Goal: Information Seeking & Learning: Learn about a topic

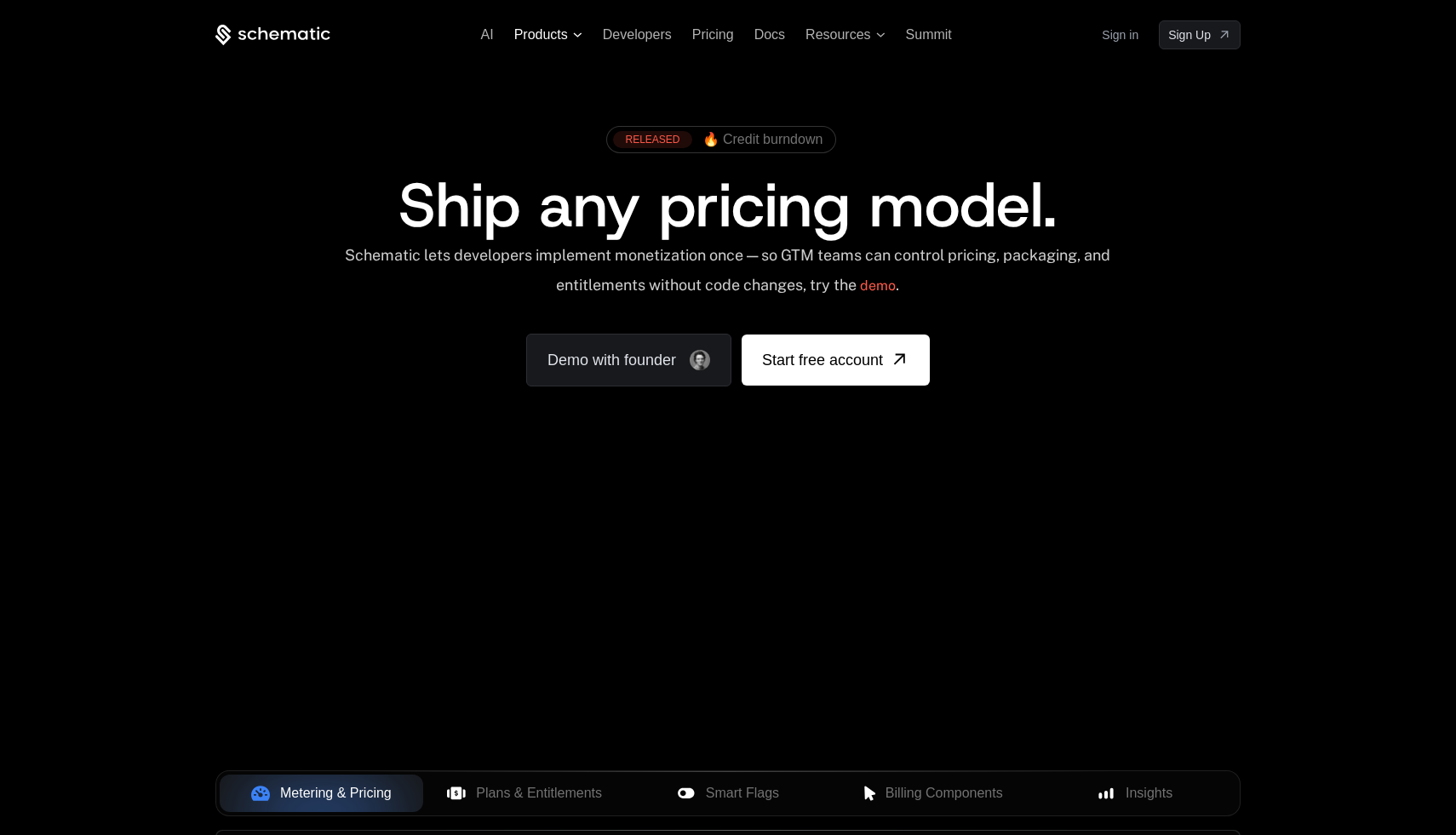
click at [552, 33] on span "Products" at bounding box center [541, 35] width 54 height 15
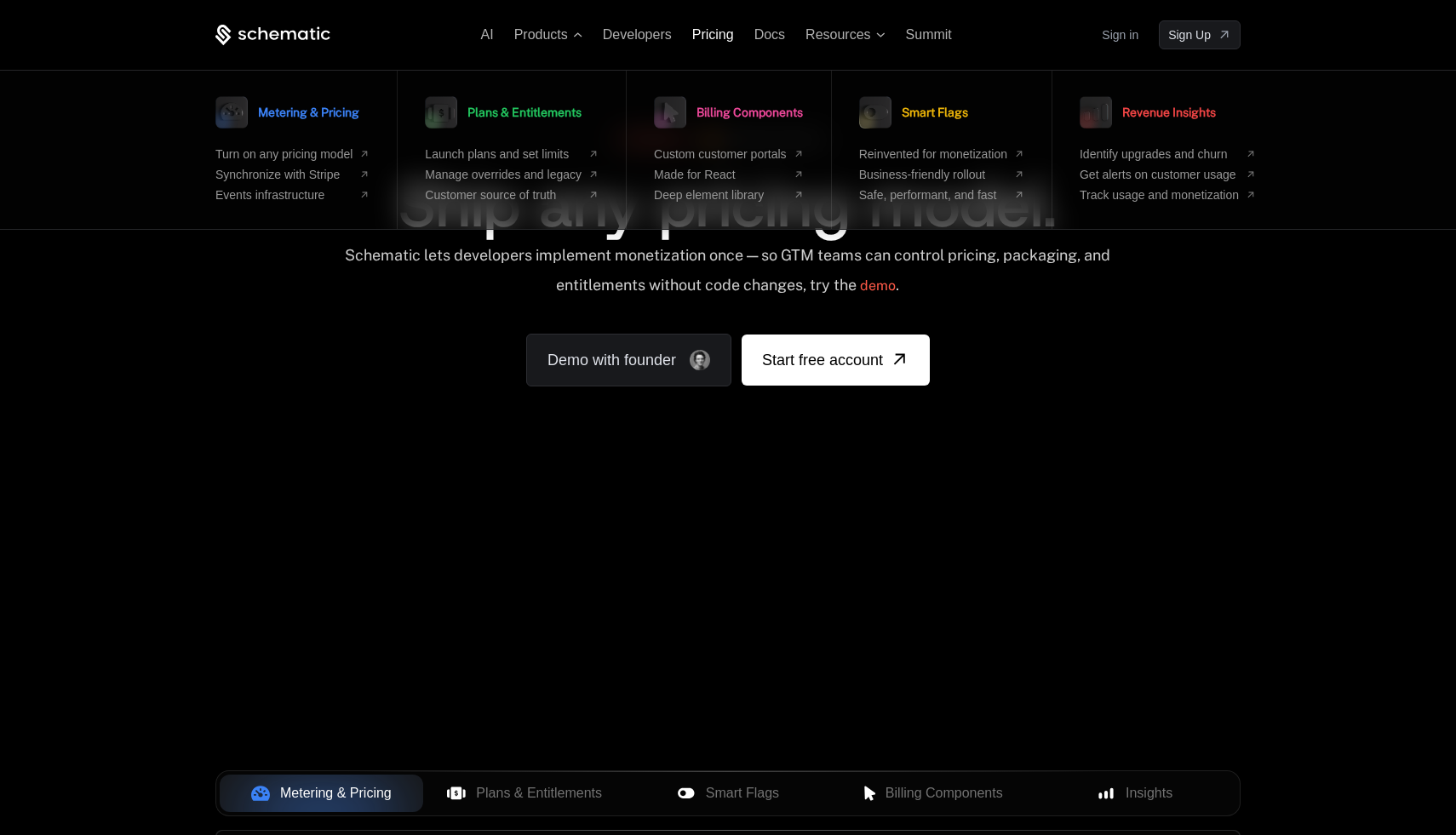
click at [720, 39] on span "Pricing" at bounding box center [713, 34] width 42 height 15
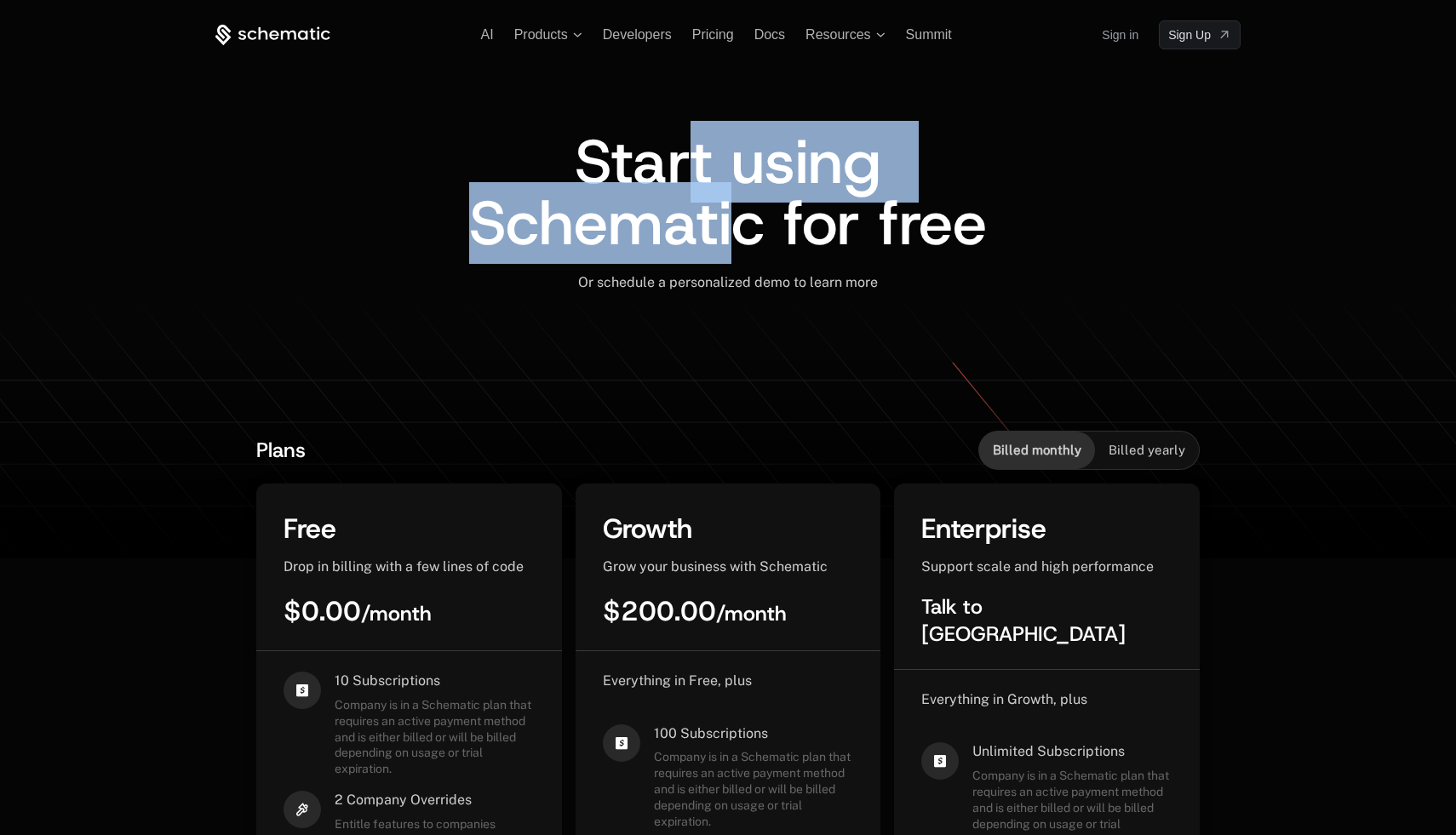
drag, startPoint x: 680, startPoint y: 167, endPoint x: 734, endPoint y: 230, distance: 83.0
click at [734, 230] on span "Start using Schematic for free" at bounding box center [728, 192] width 517 height 143
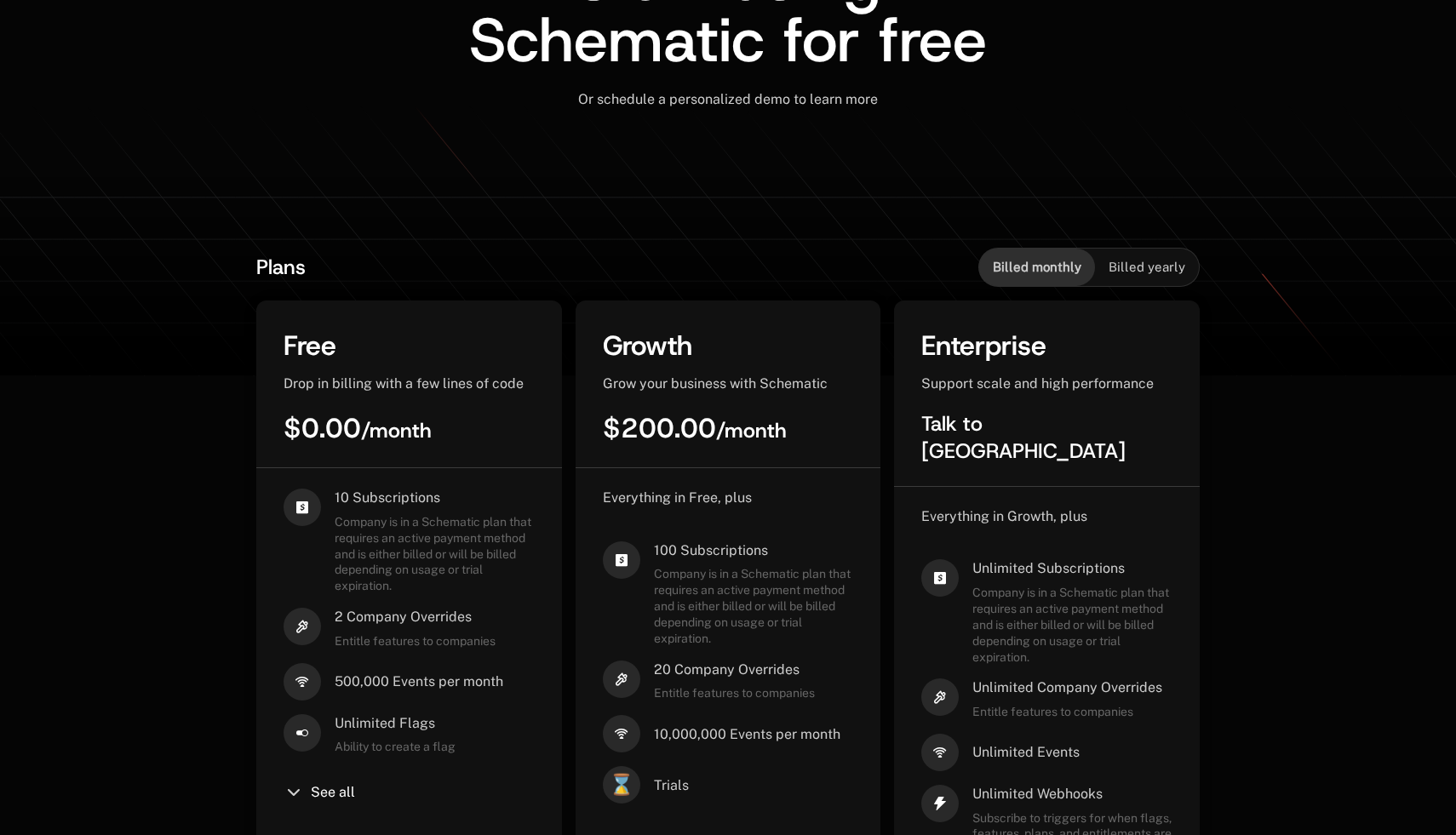
scroll to position [406, 0]
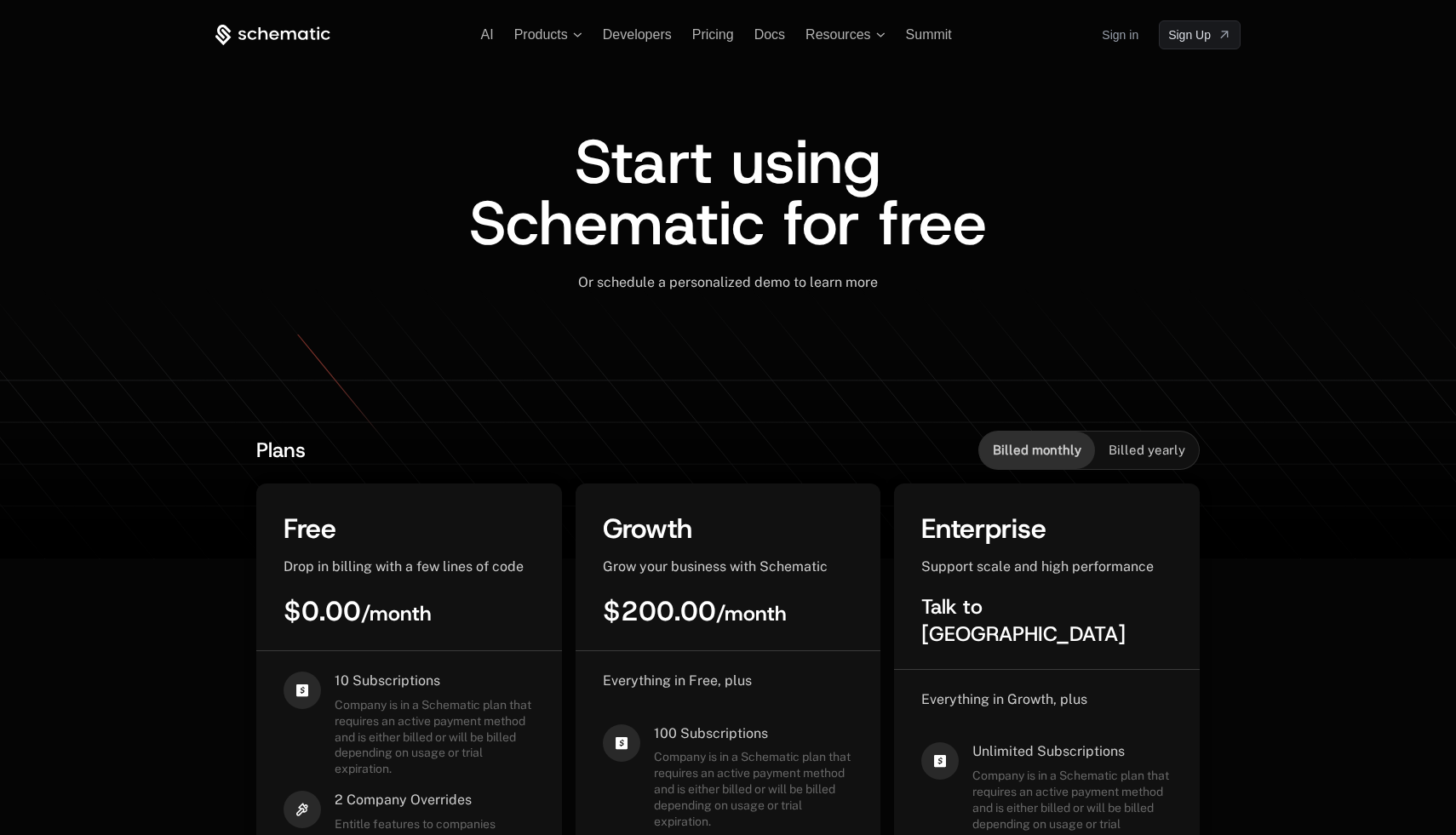
click at [317, 33] on icon at bounding box center [317, 33] width 3 height 13
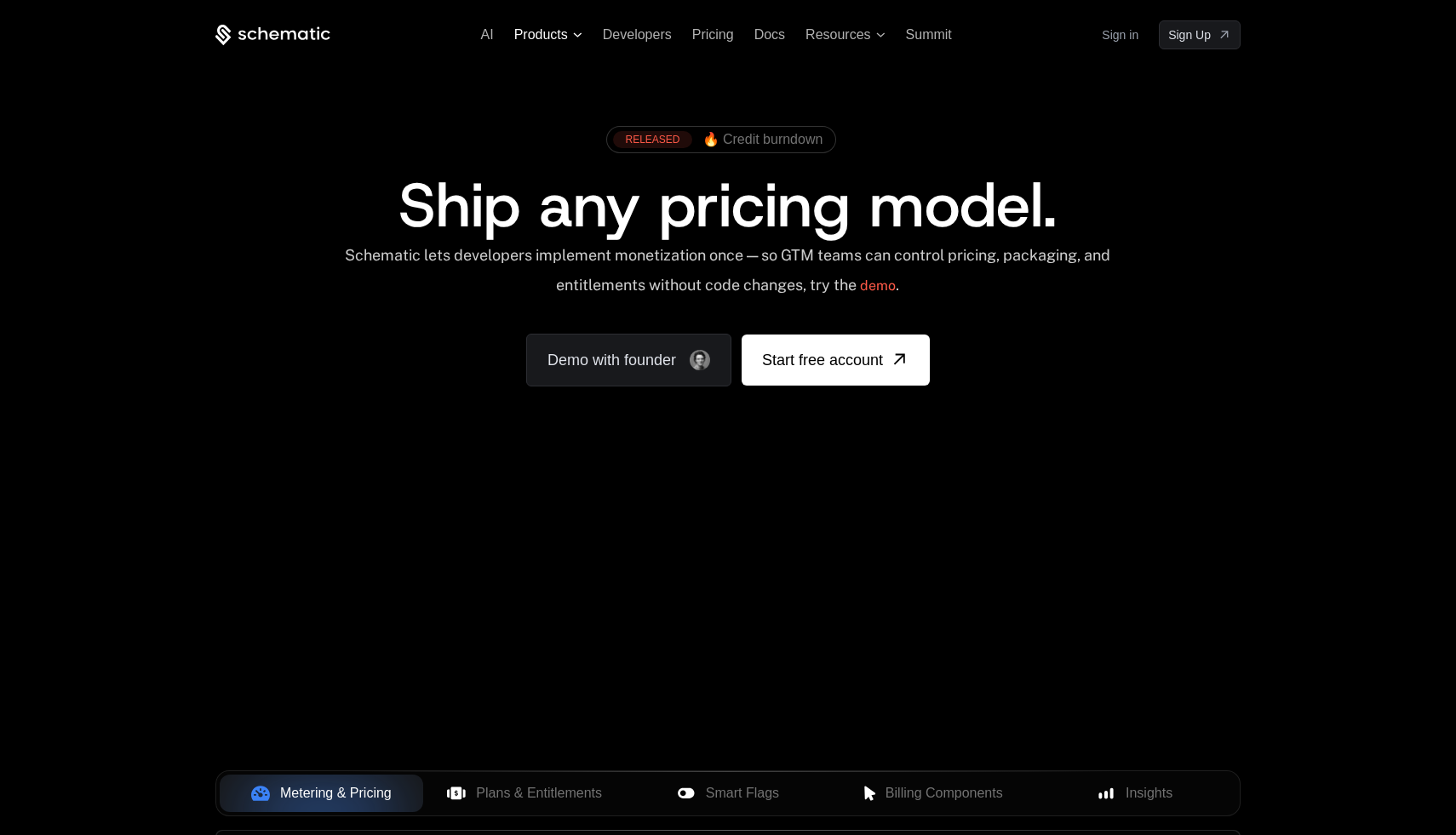
click at [539, 33] on span "Products" at bounding box center [541, 35] width 54 height 15
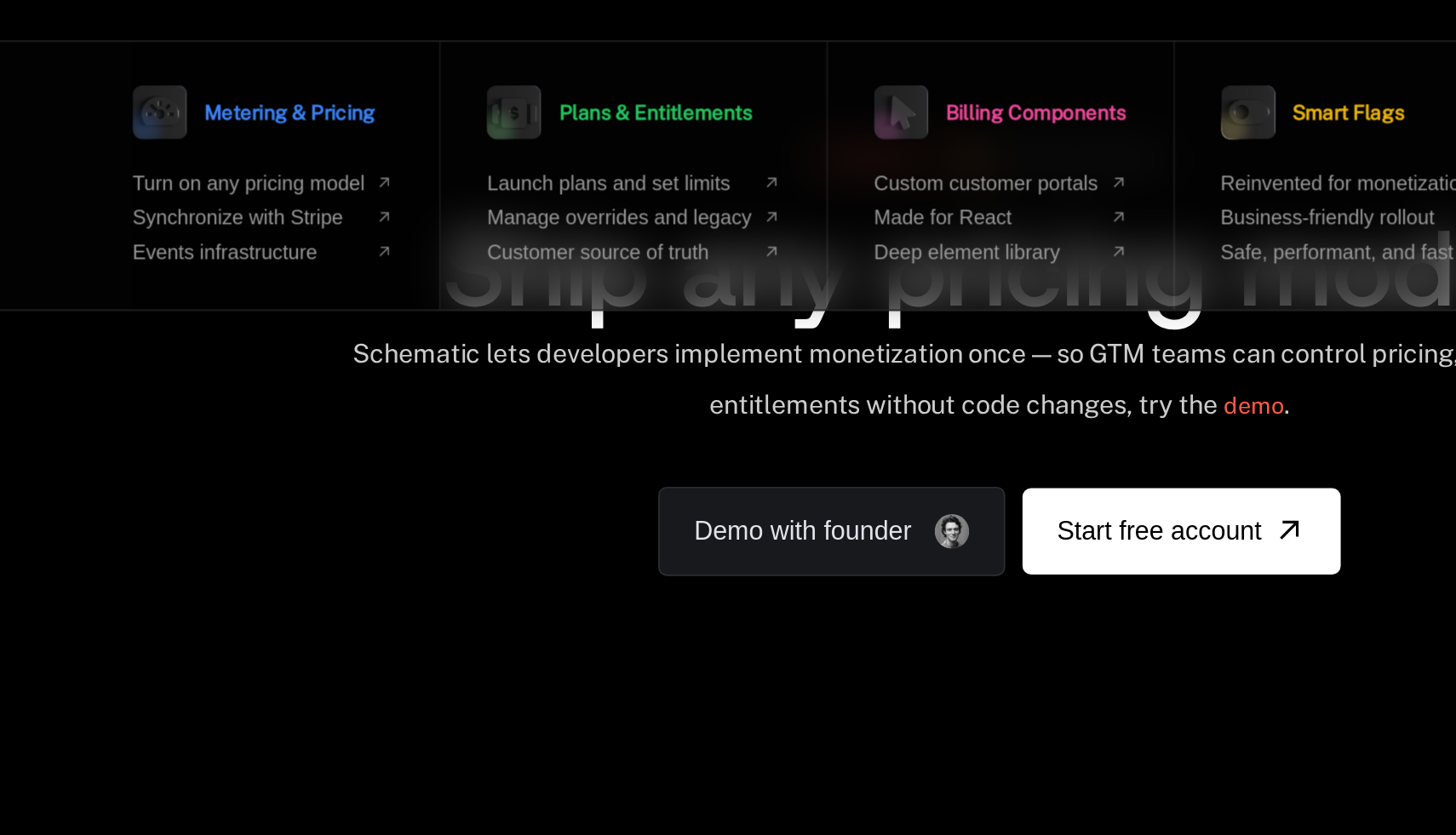
click at [335, 112] on span "Metering & Pricing" at bounding box center [309, 112] width 101 height 12
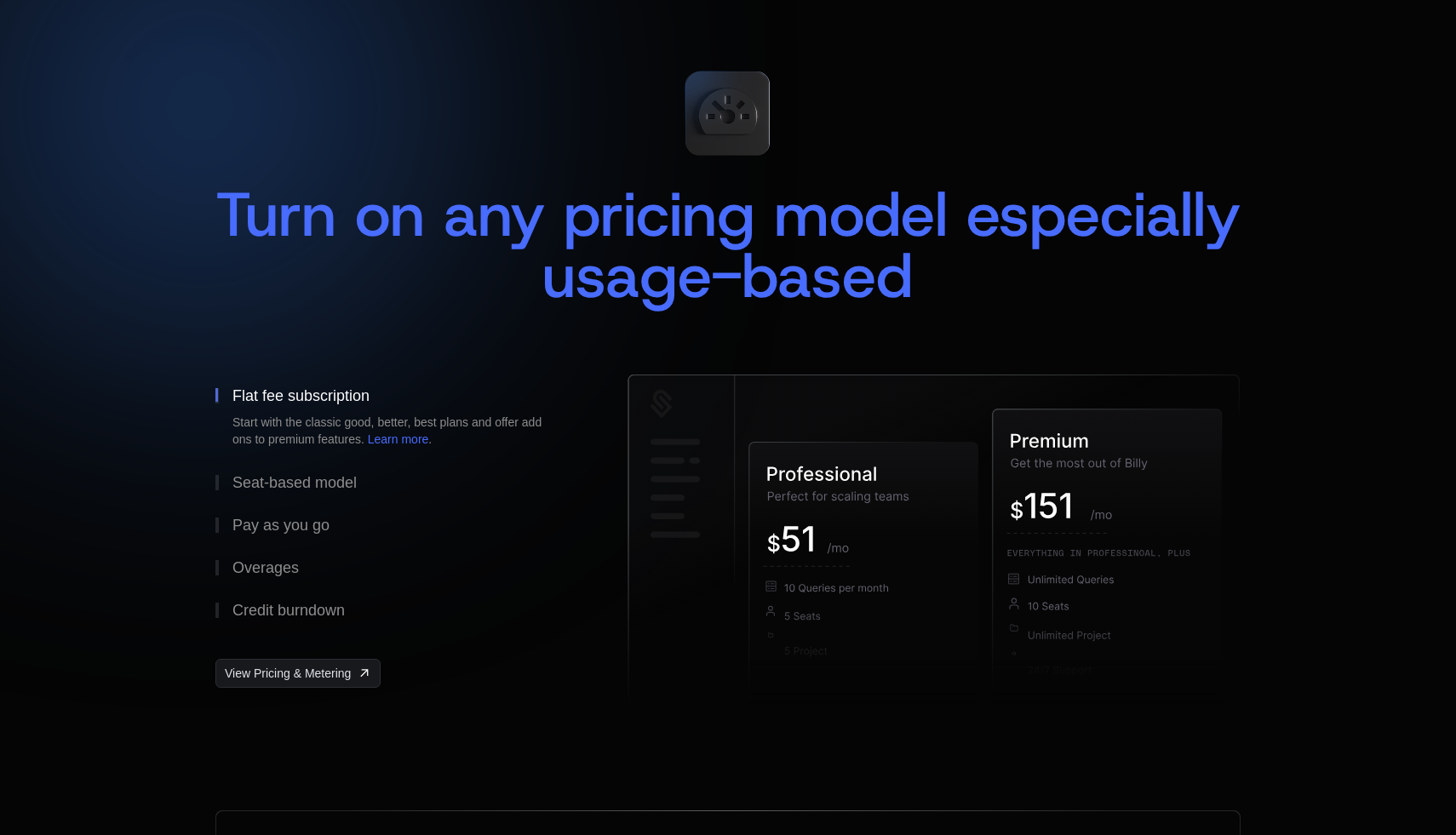
scroll to position [109, 0]
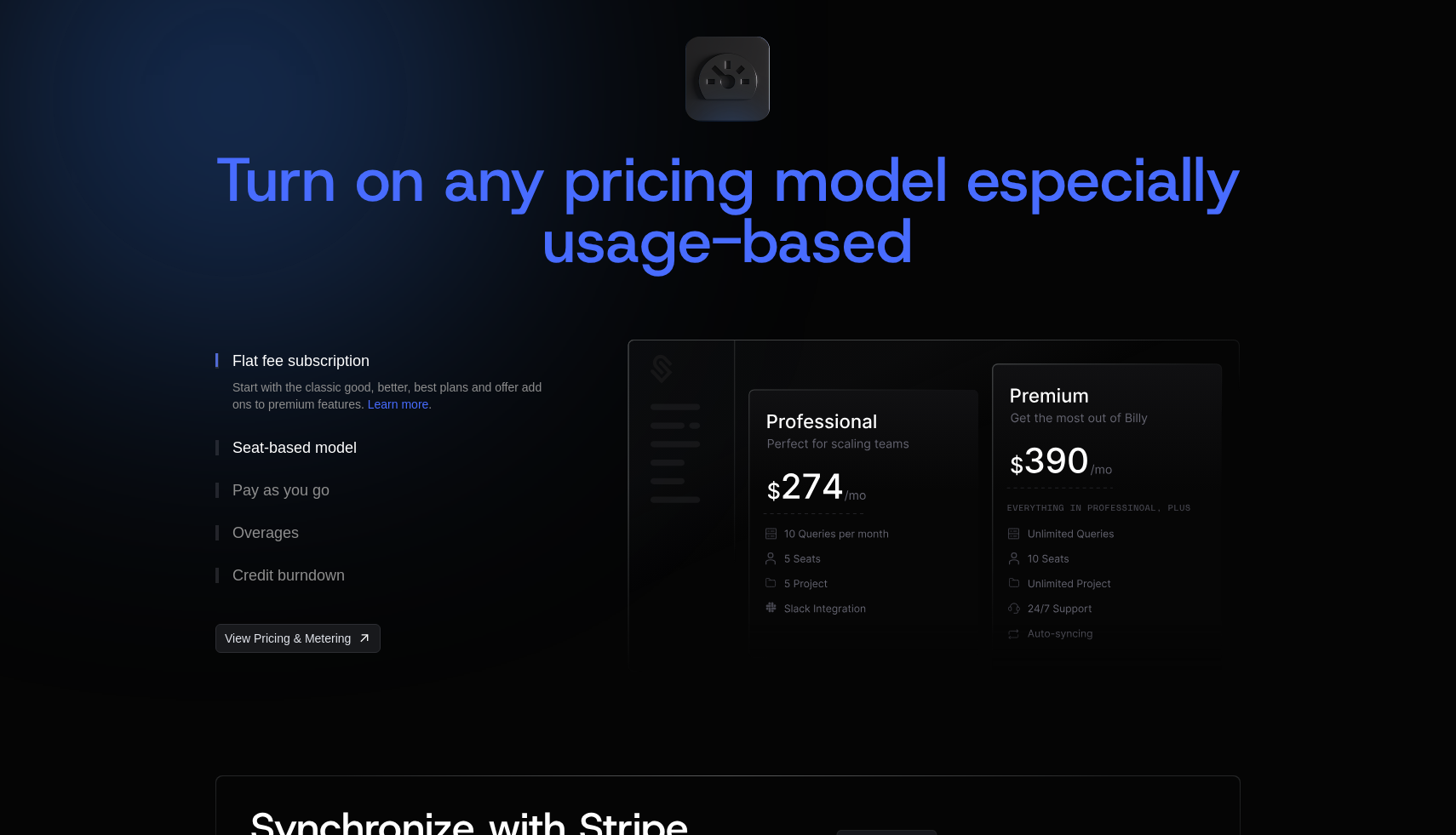
click at [285, 438] on button "Seat-based model" at bounding box center [394, 448] width 358 height 43
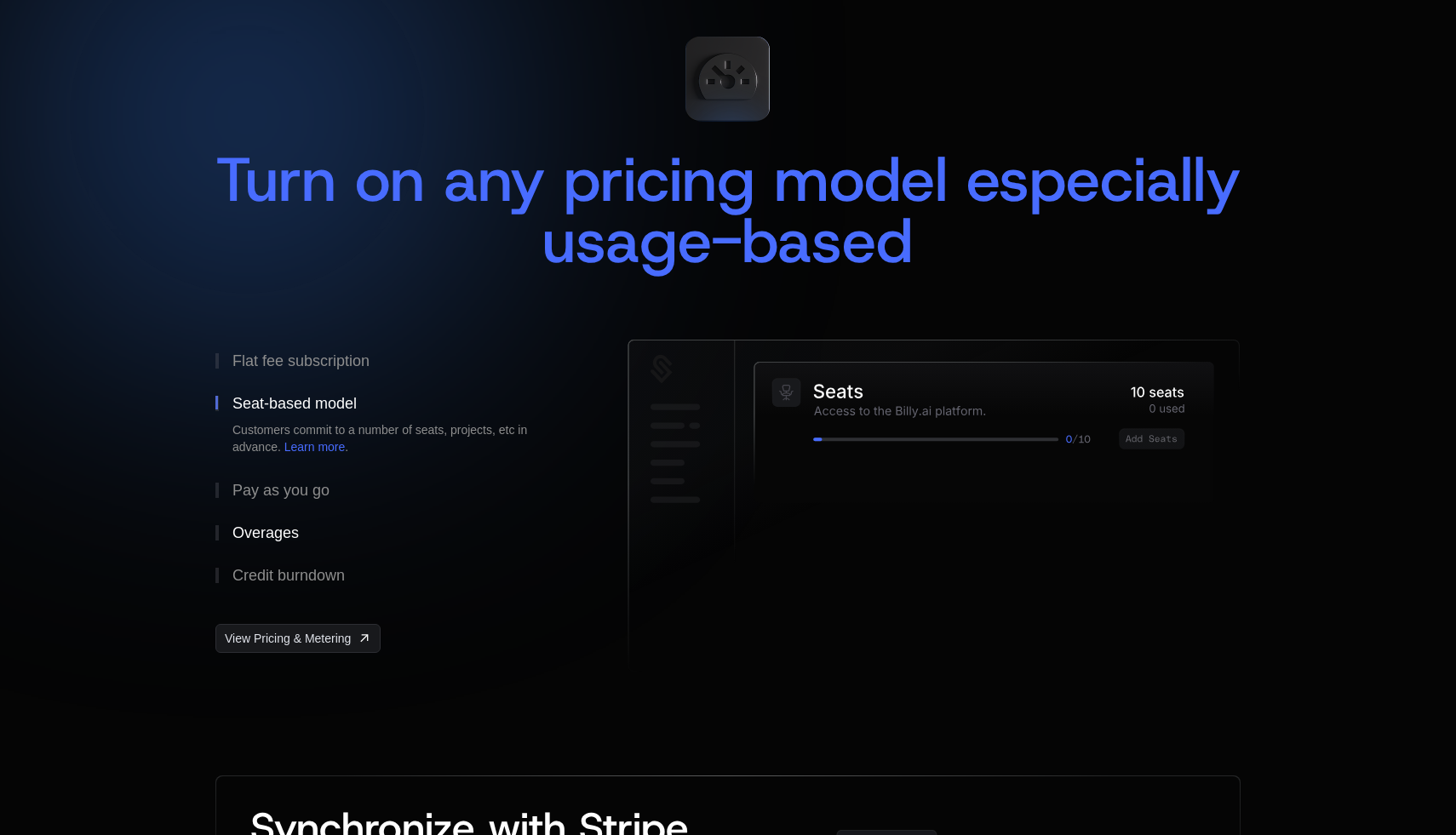
click at [260, 542] on button "Overages" at bounding box center [394, 533] width 358 height 43
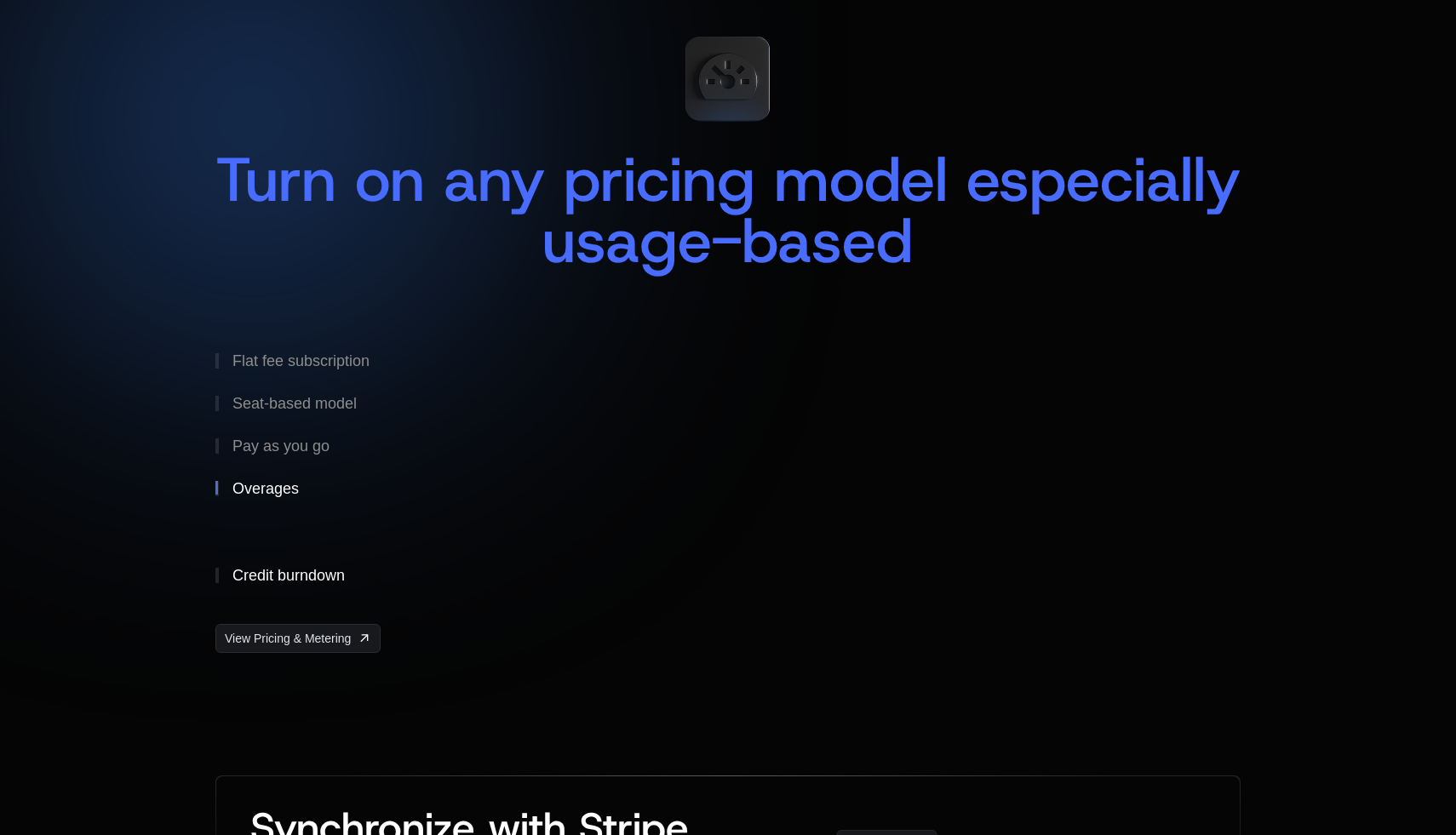
click at [260, 581] on div "Credit burndown" at bounding box center [288, 576] width 112 height 15
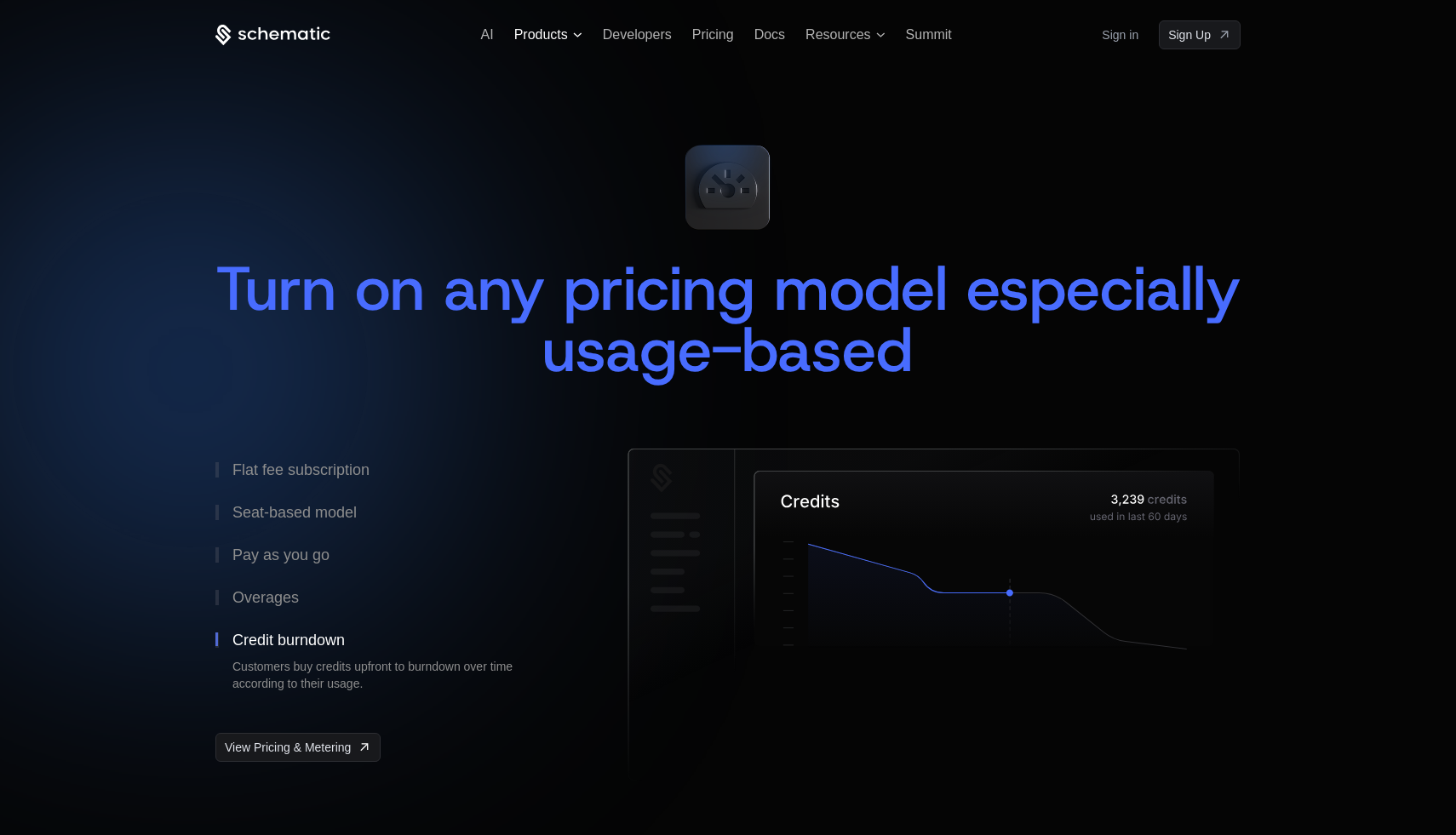
click at [533, 42] on span "Products" at bounding box center [541, 35] width 54 height 15
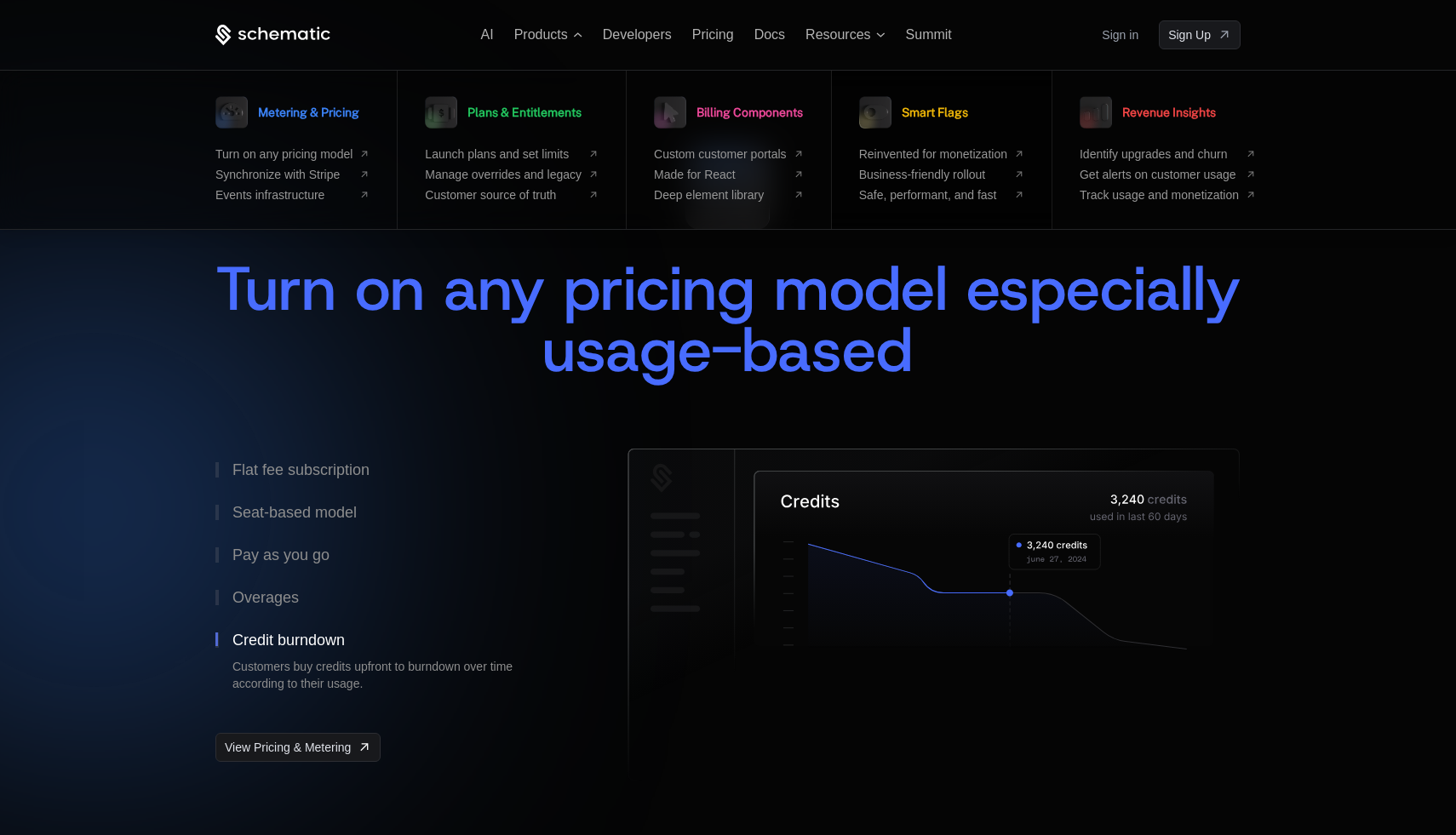
click at [907, 119] on link "Smart Flags" at bounding box center [913, 112] width 109 height 43
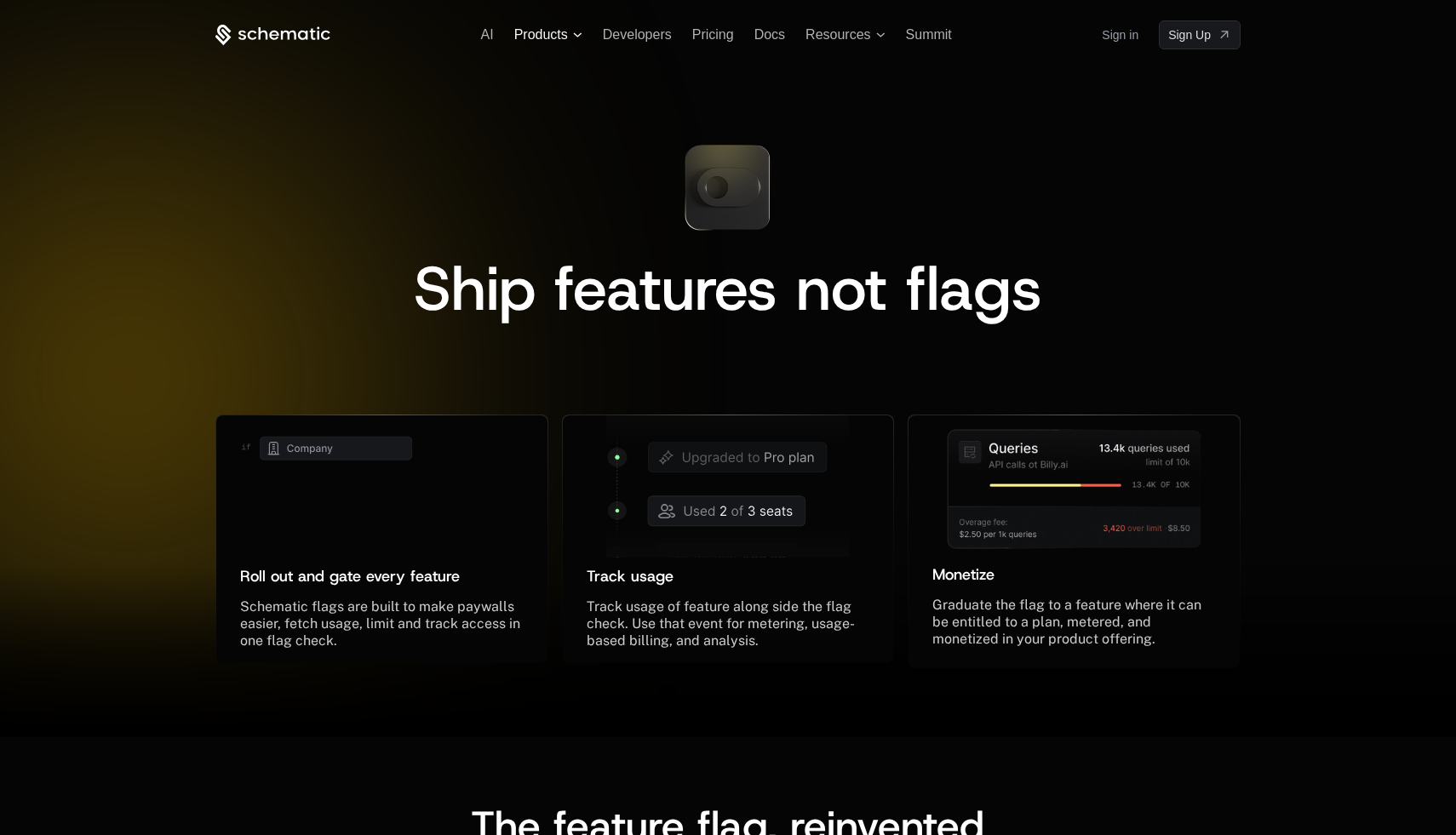
click at [563, 33] on span "Products" at bounding box center [541, 35] width 54 height 15
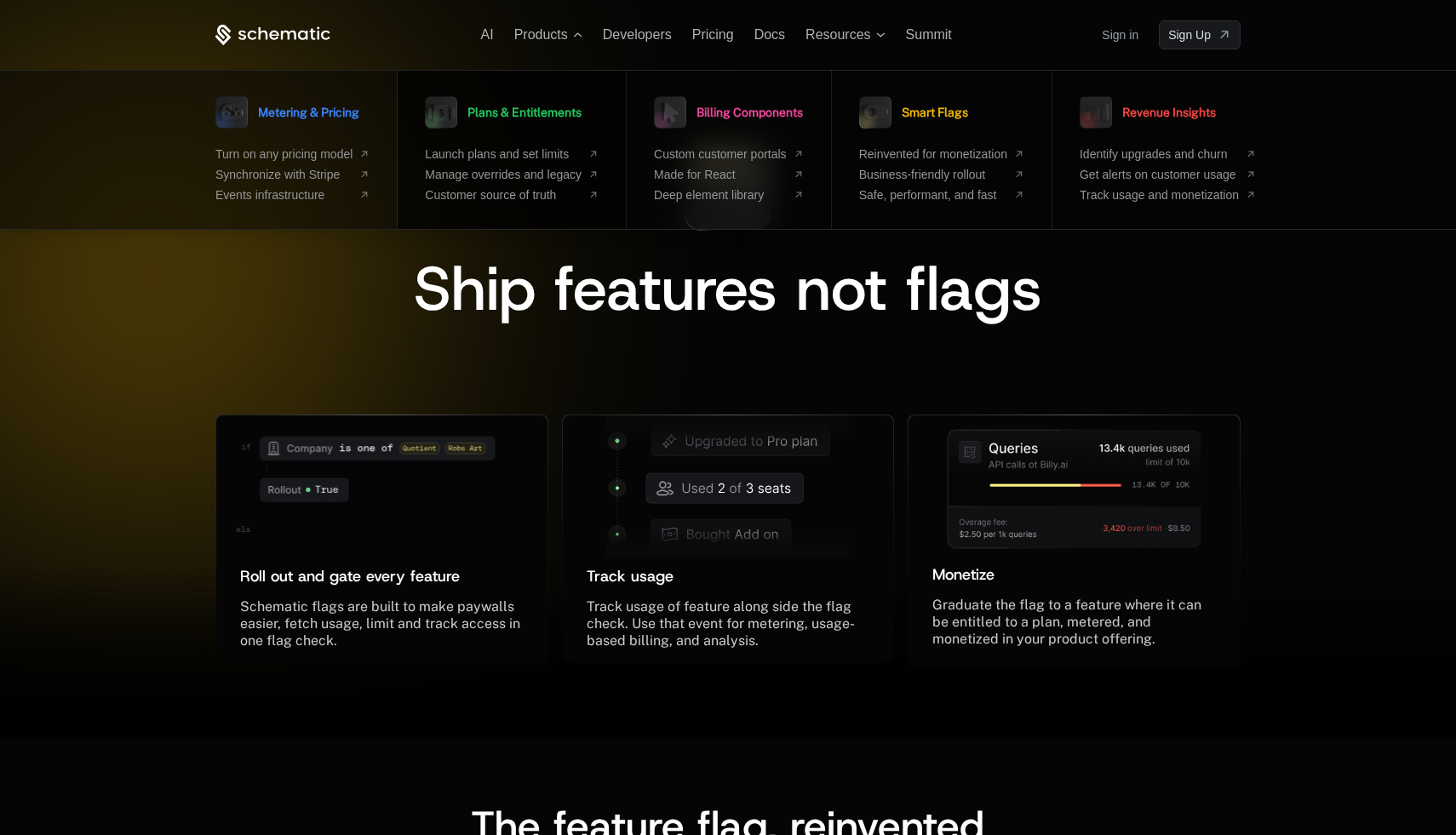
click at [554, 118] on span "Plans & Entitlements" at bounding box center [524, 112] width 114 height 12
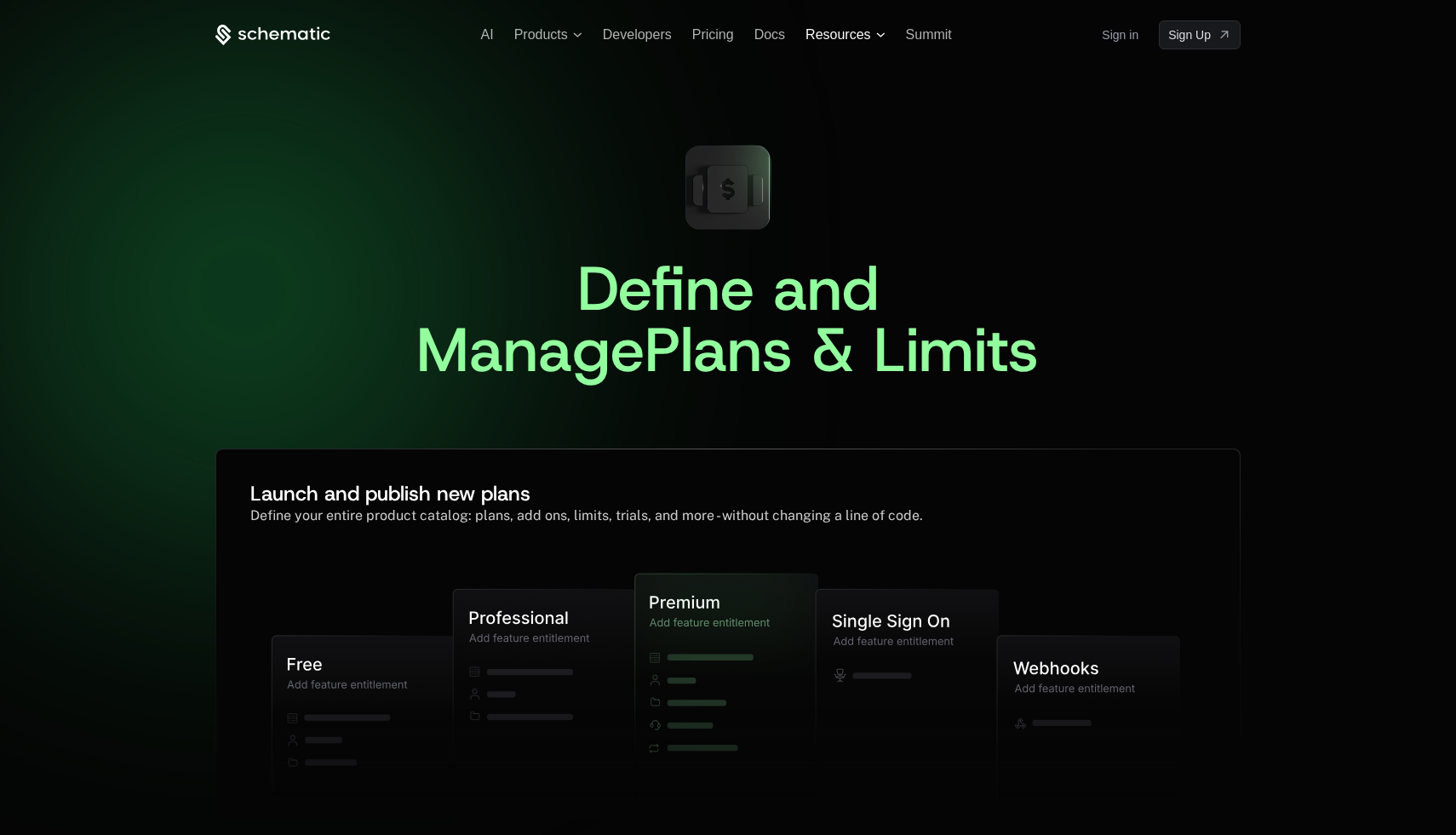
click at [842, 39] on span "Resources" at bounding box center [837, 35] width 64 height 15
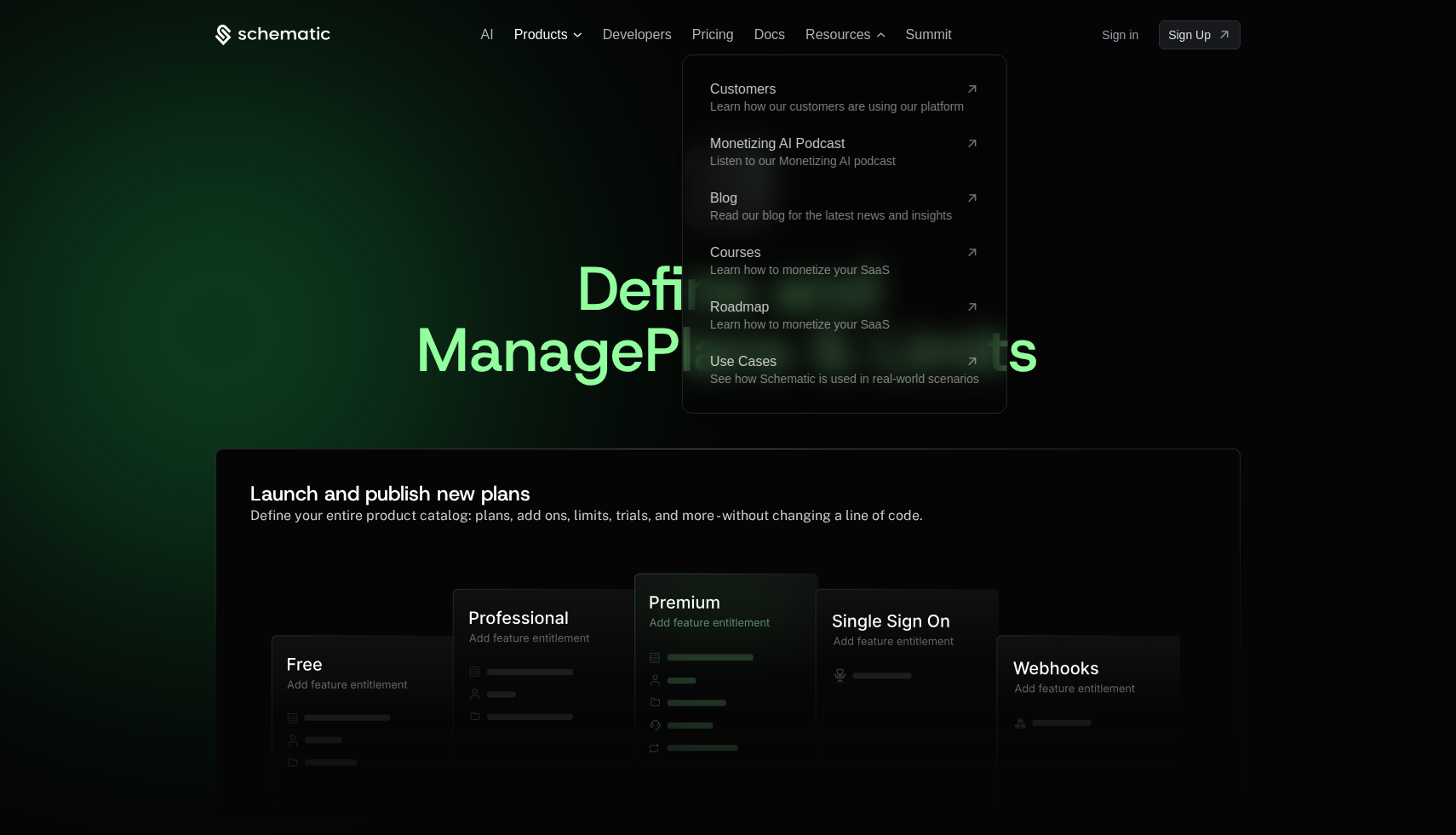
click at [557, 29] on span "Products" at bounding box center [541, 35] width 54 height 15
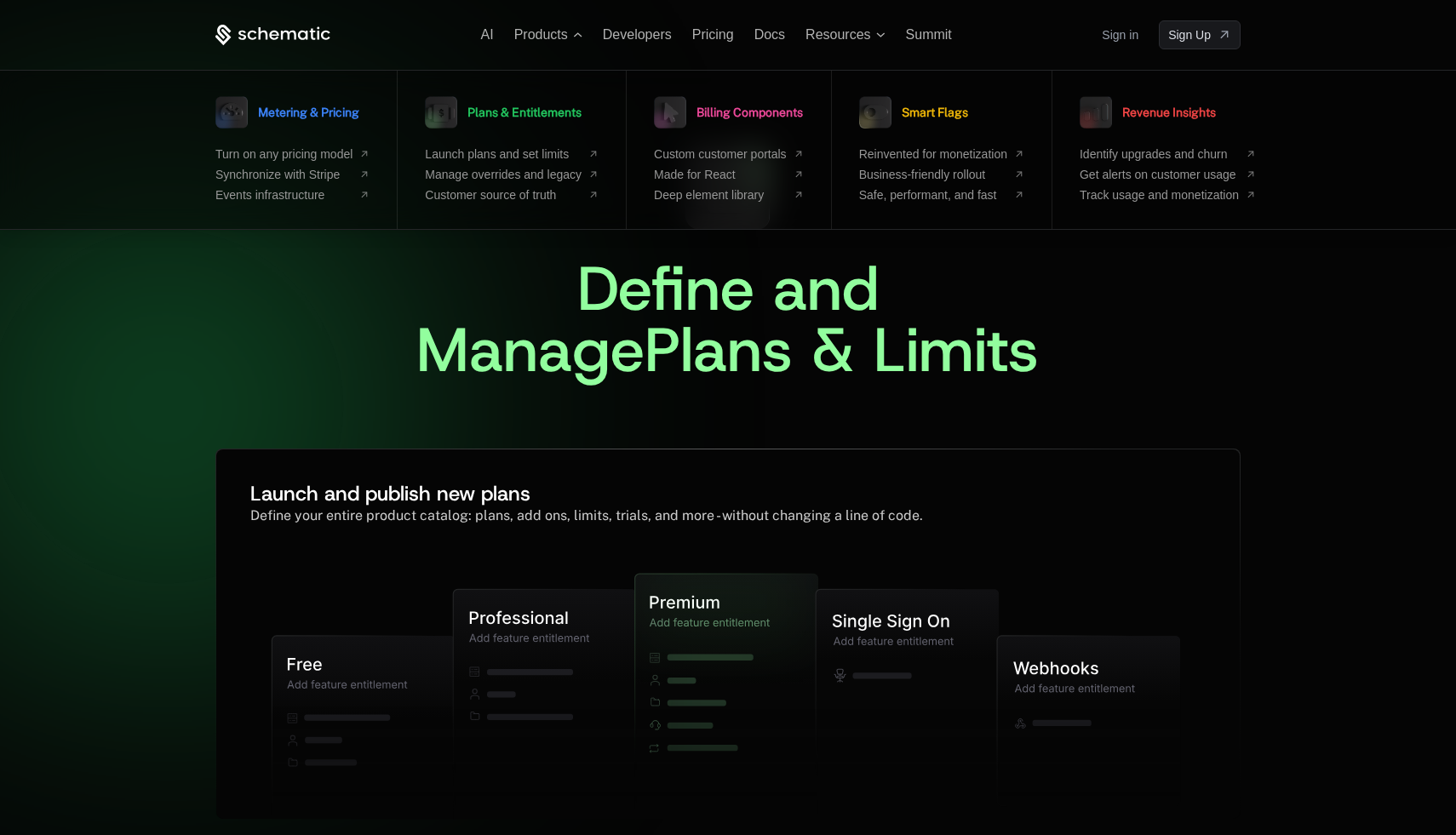
click at [1131, 29] on link "Sign in" at bounding box center [1120, 35] width 37 height 27
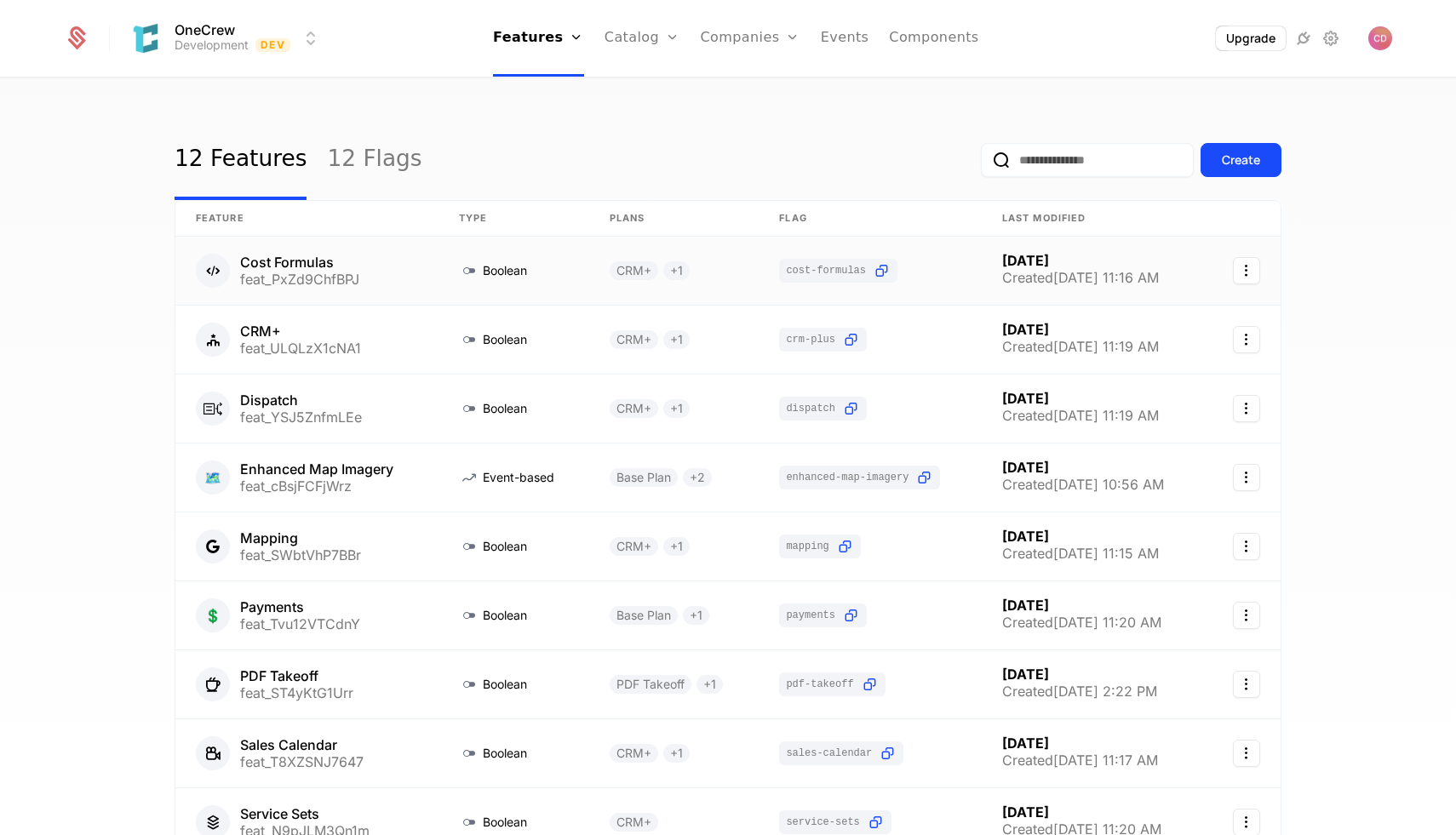
click at [384, 300] on link at bounding box center [306, 270] width 263 height 68
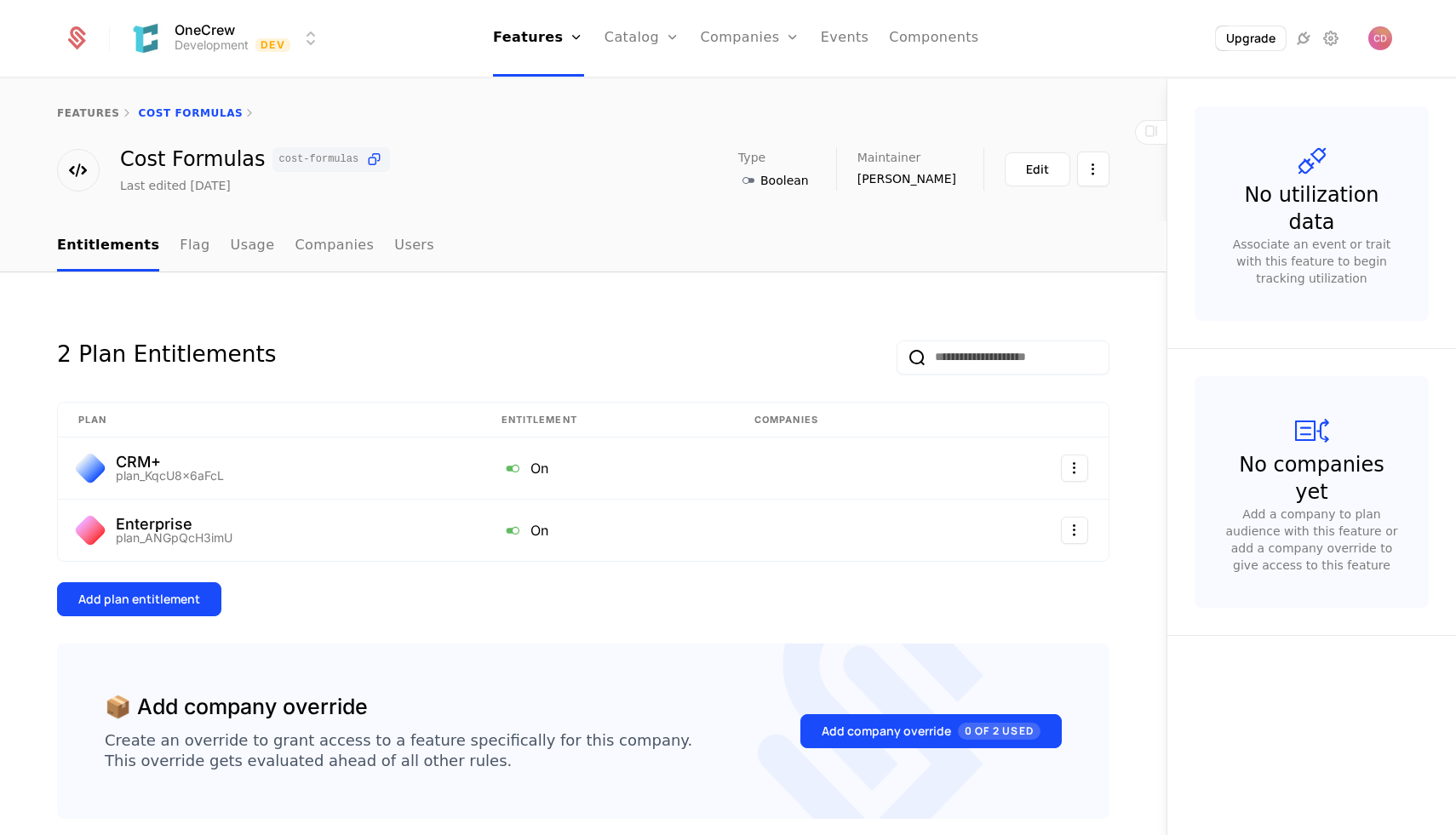
click at [159, 264] on ul "Entitlements Flag Usage Companies Users" at bounding box center [245, 246] width 378 height 51
click at [184, 258] on link "Flag" at bounding box center [194, 246] width 30 height 51
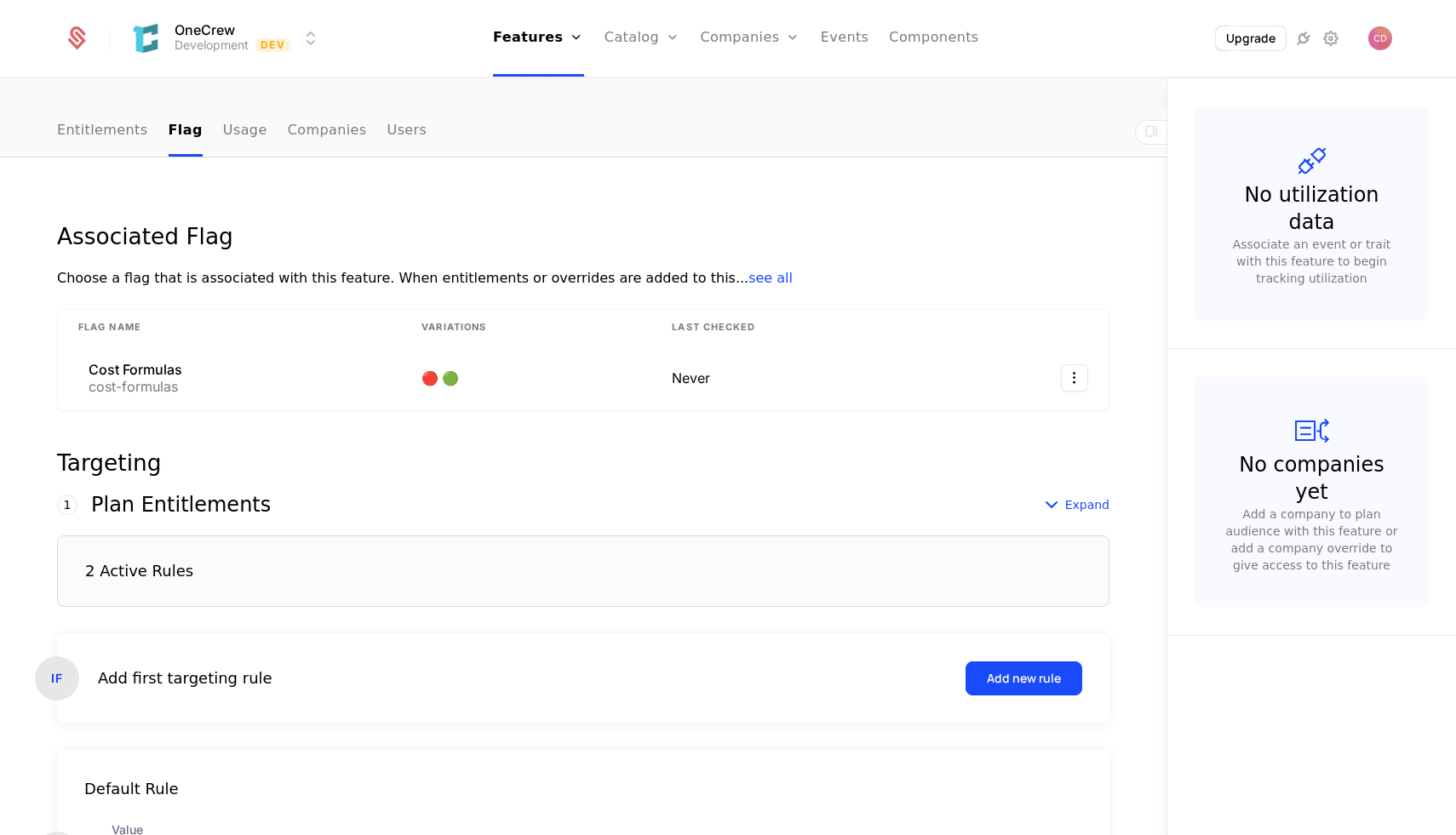
scroll to position [132, 0]
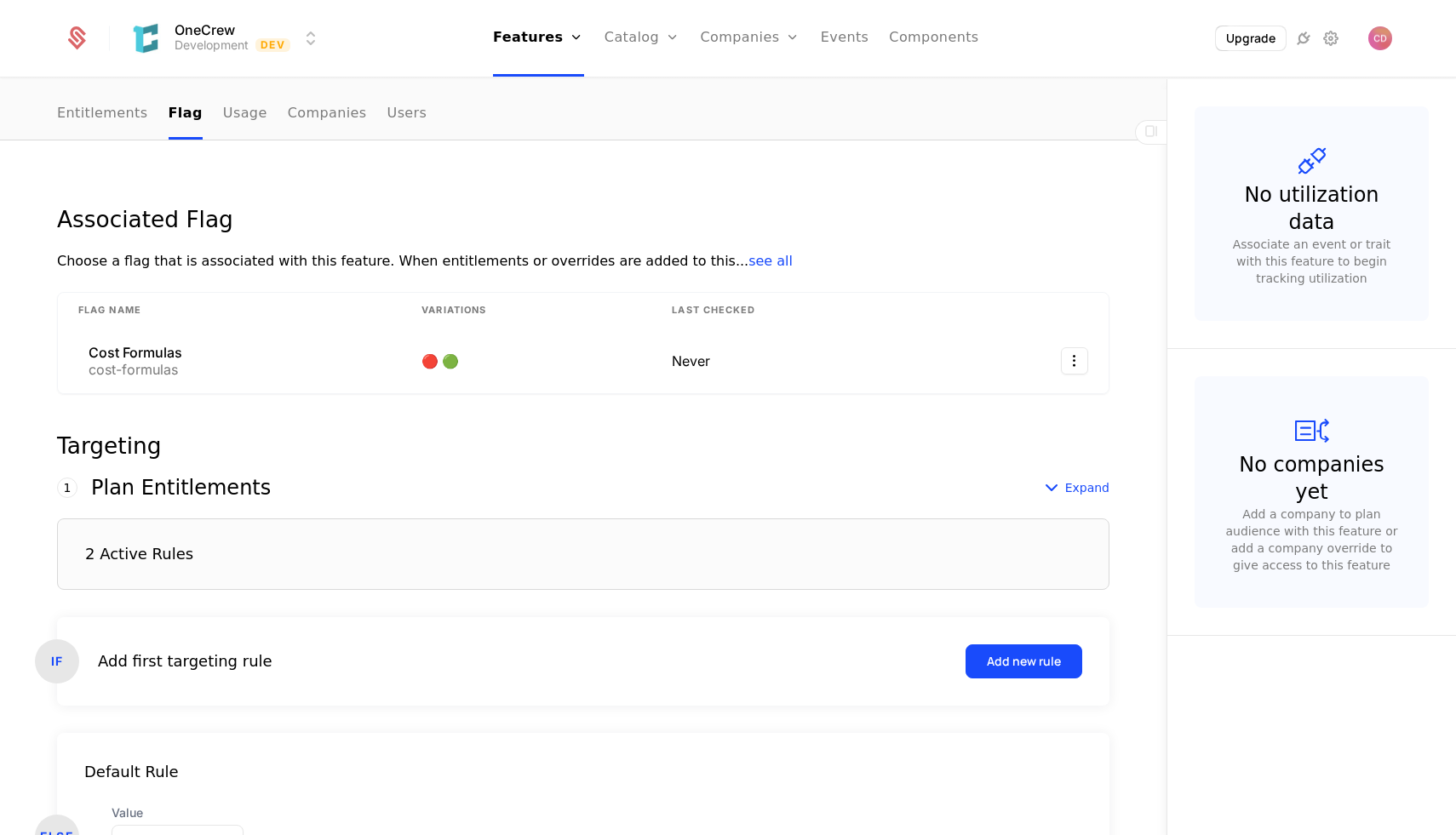
click at [318, 375] on div "Cost Formulas cost-formulas" at bounding box center [229, 361] width 302 height 31
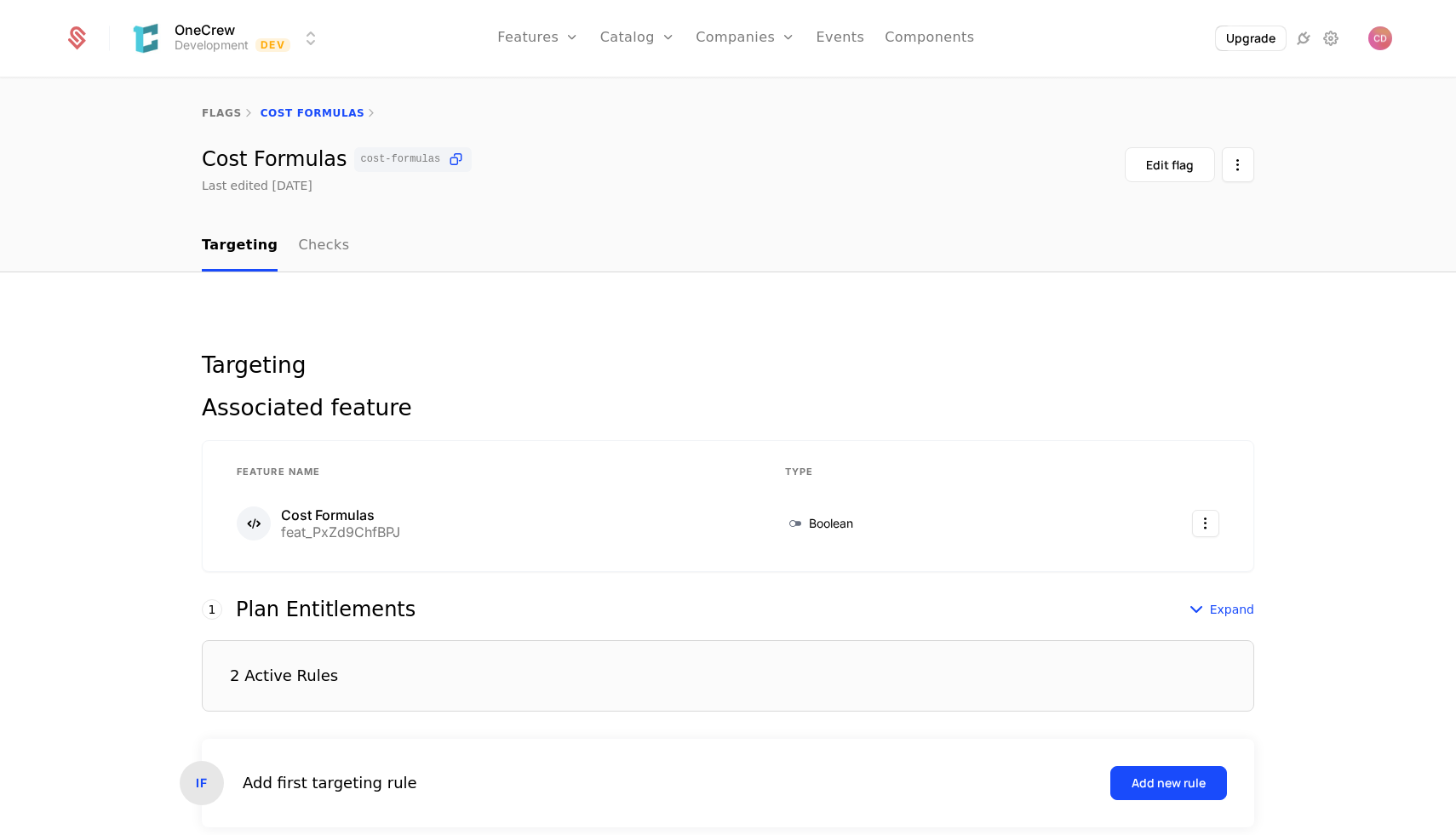
scroll to position [257, 0]
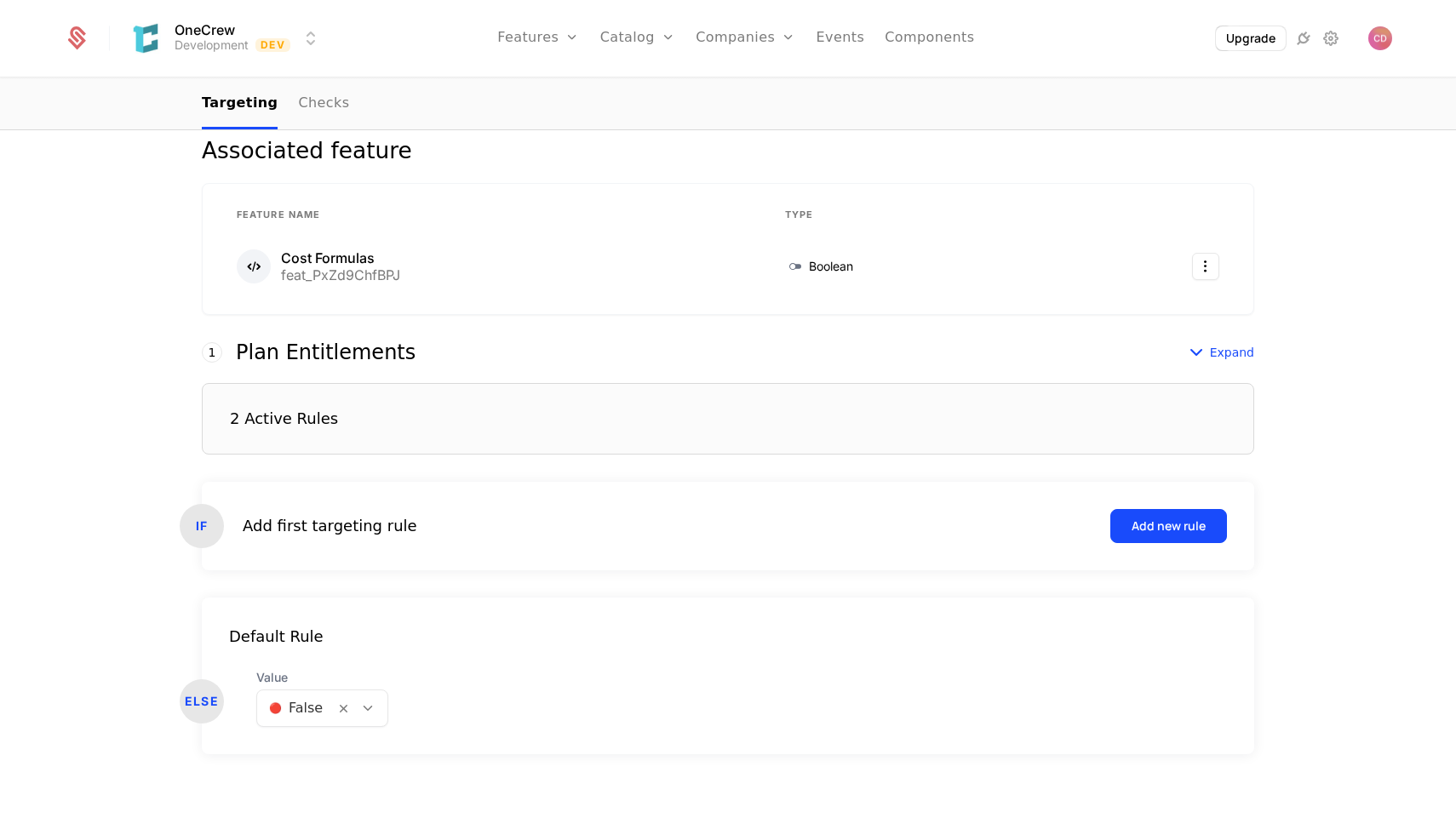
click at [345, 269] on div "feat_PxZd9ChfBPJ" at bounding box center [340, 275] width 119 height 14
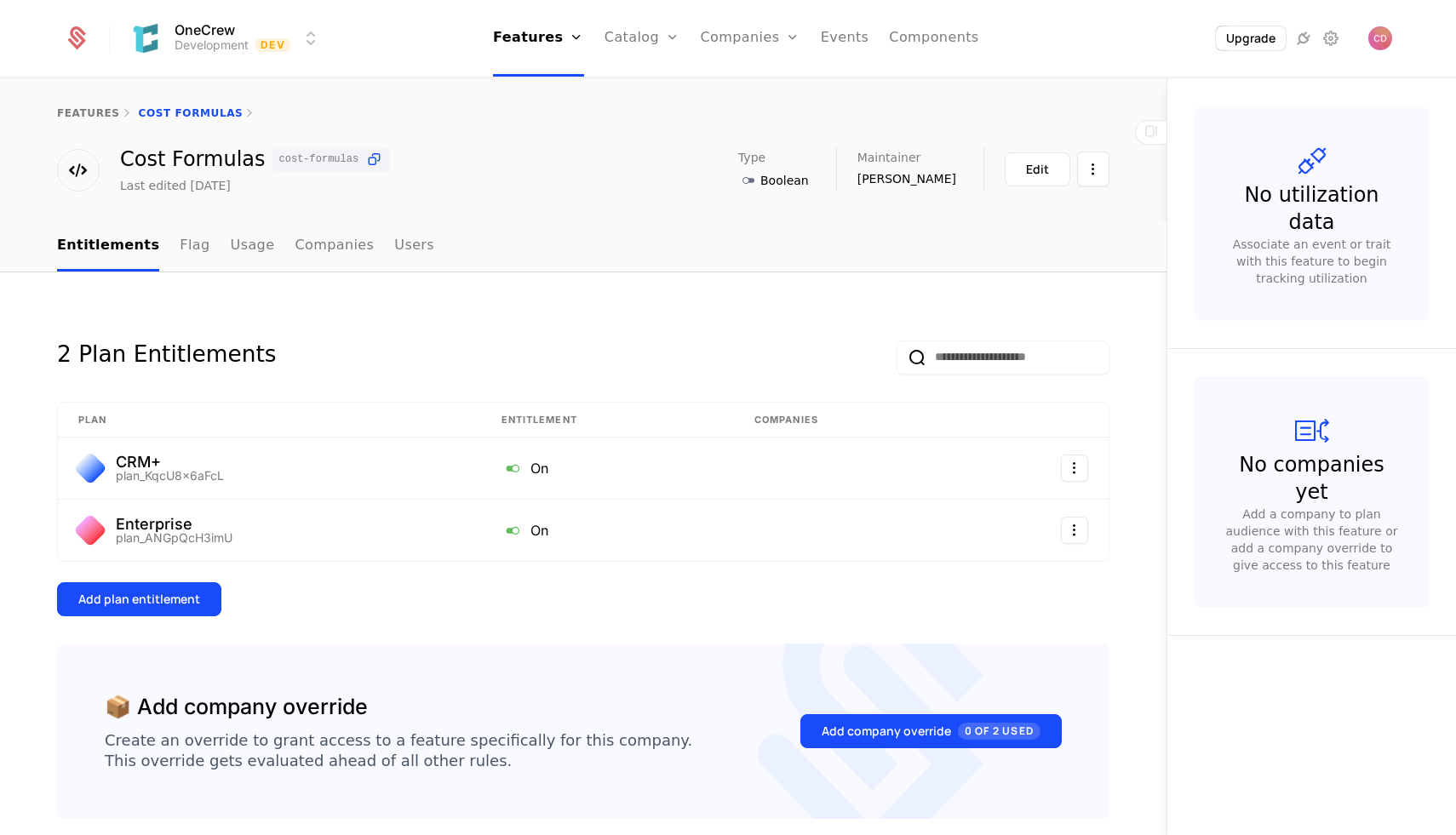
click at [239, 241] on link "Usage" at bounding box center [253, 246] width 45 height 51
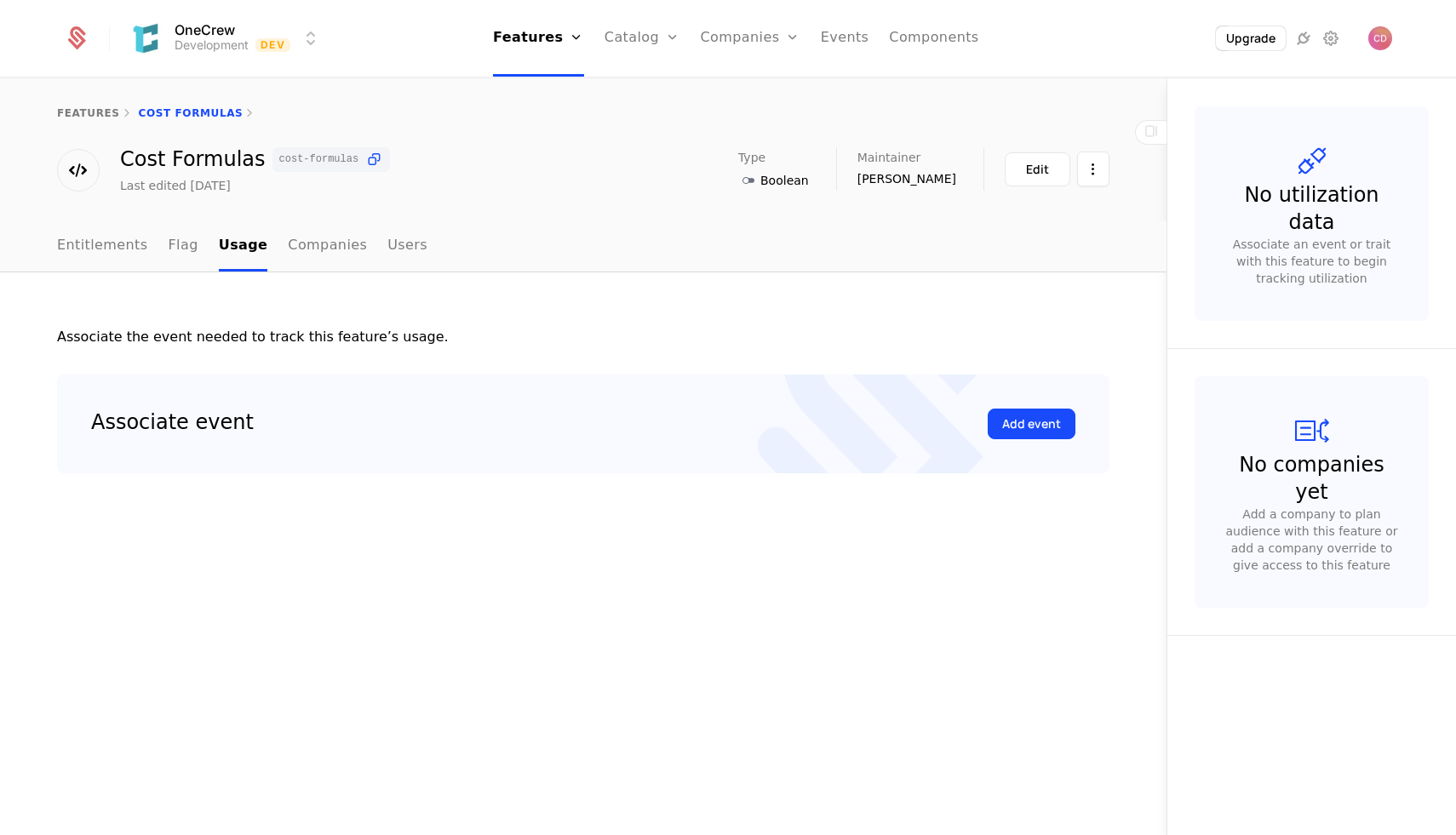
click at [1069, 427] on button "Add event" at bounding box center [1031, 424] width 88 height 31
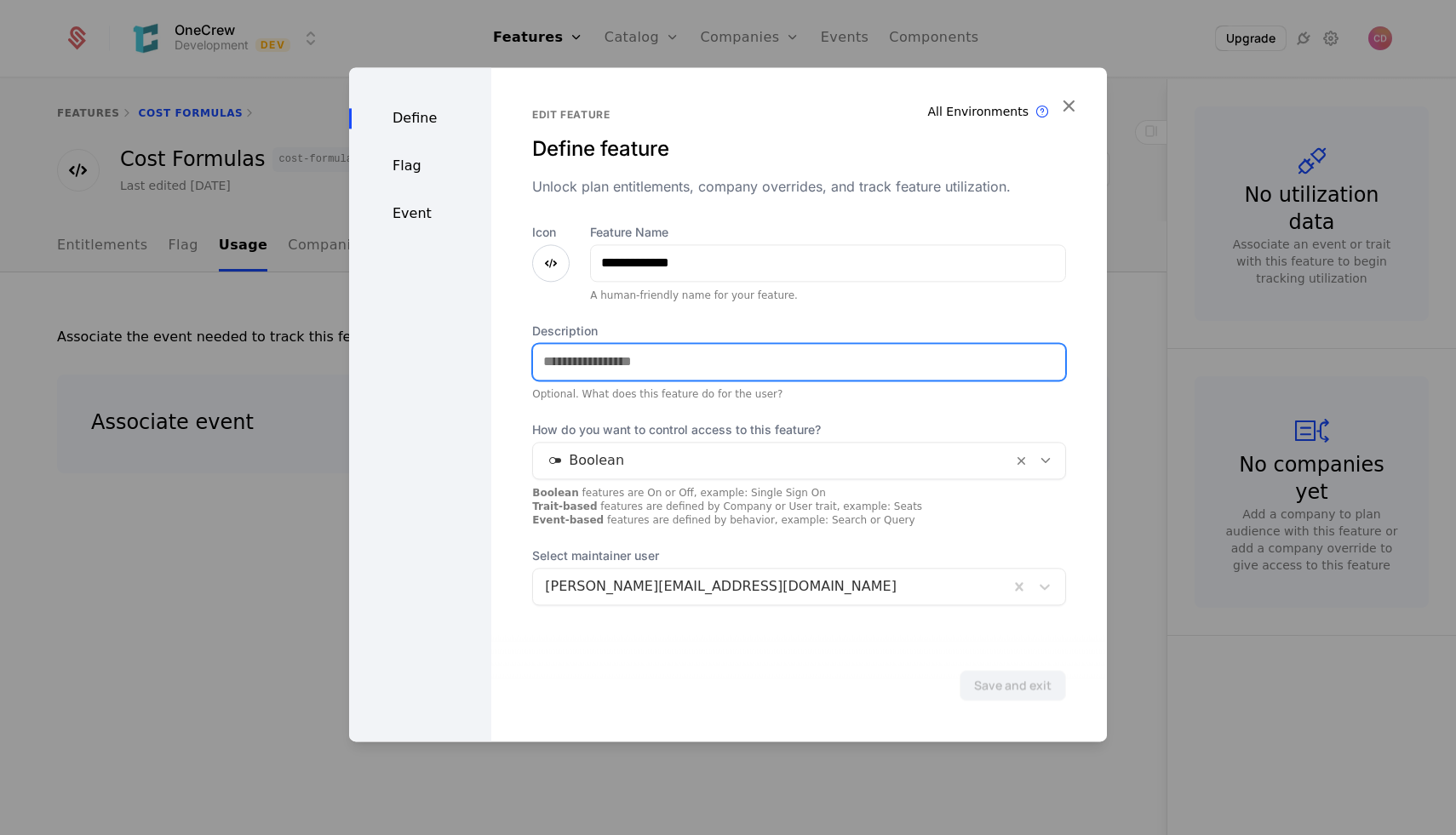
click at [644, 354] on input "Description" at bounding box center [799, 362] width 532 height 36
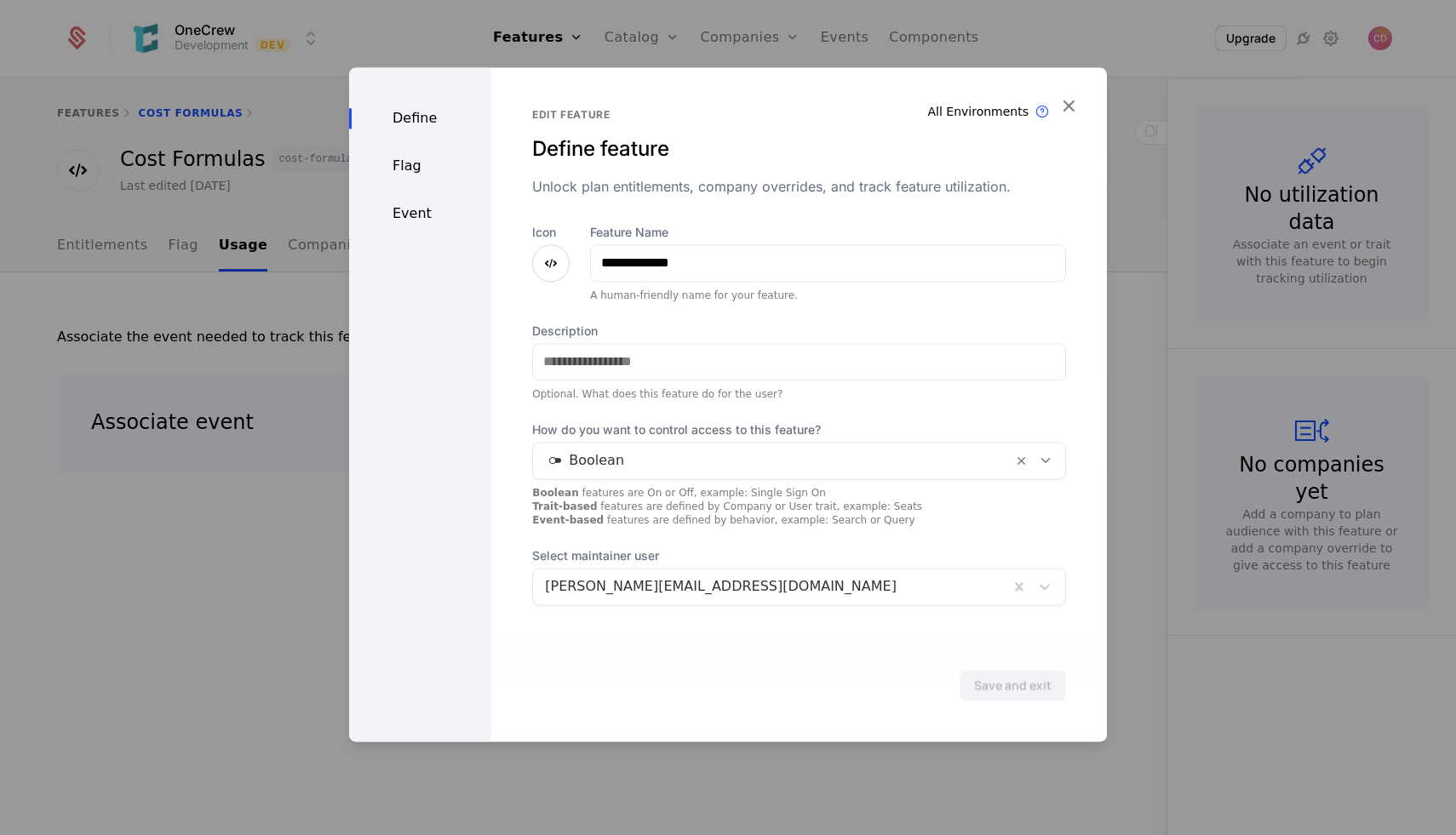
click at [409, 207] on div "Event" at bounding box center [420, 214] width 142 height 21
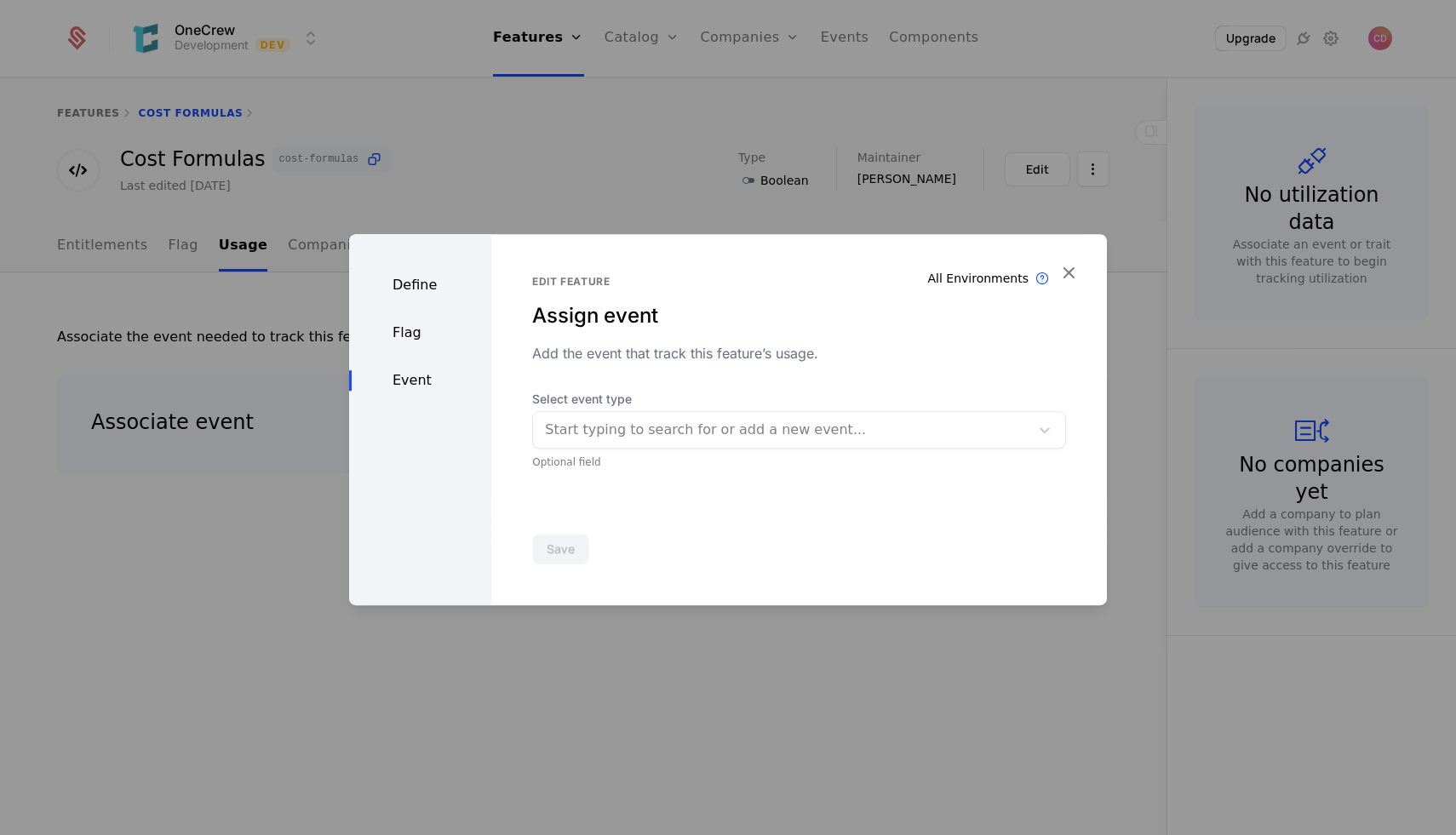
click at [397, 324] on div "Flag" at bounding box center [420, 333] width 142 height 21
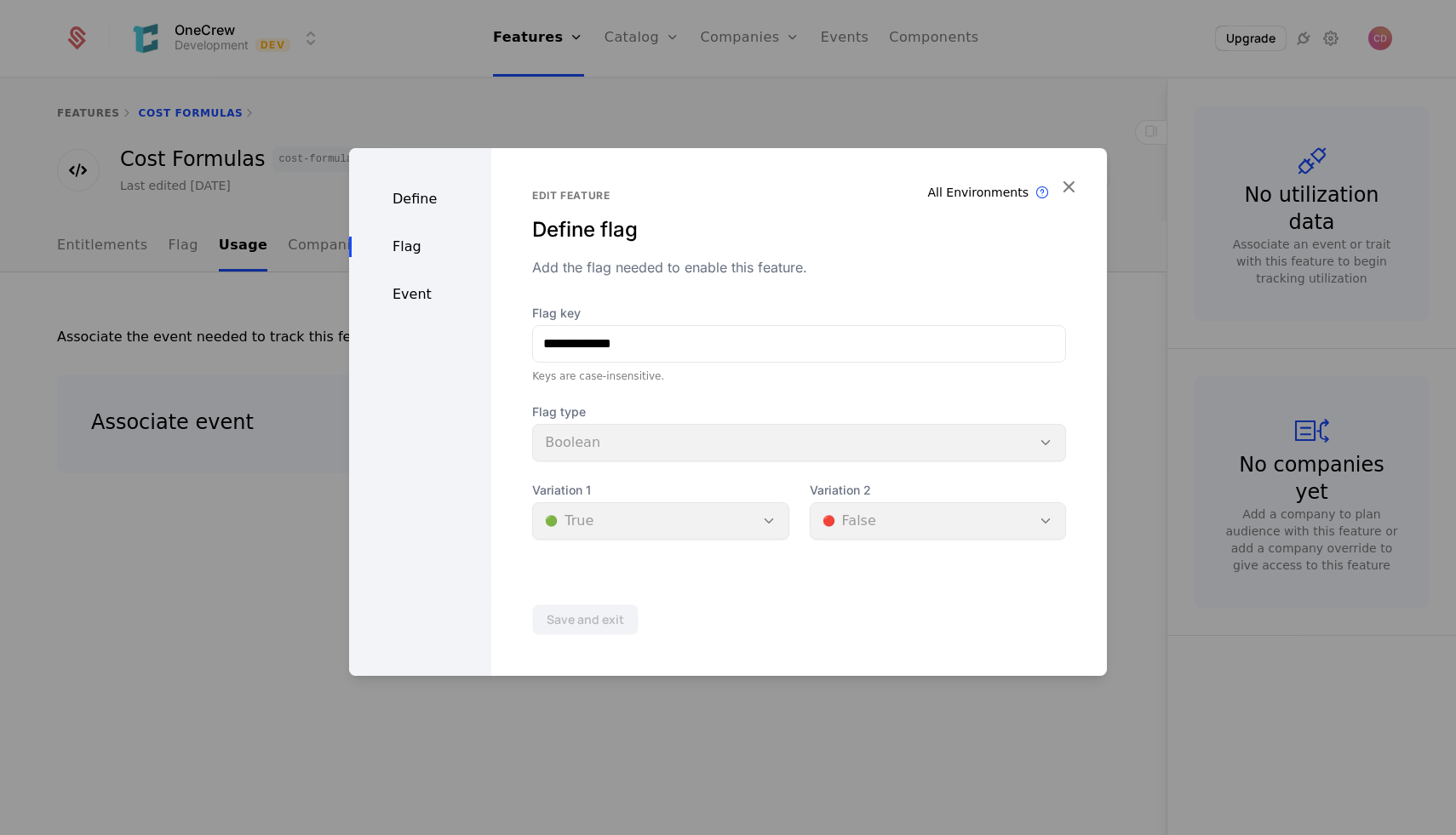
click at [417, 210] on div "Define Flag Event" at bounding box center [420, 412] width 142 height 528
click at [1078, 184] on icon "button" at bounding box center [1068, 186] width 22 height 22
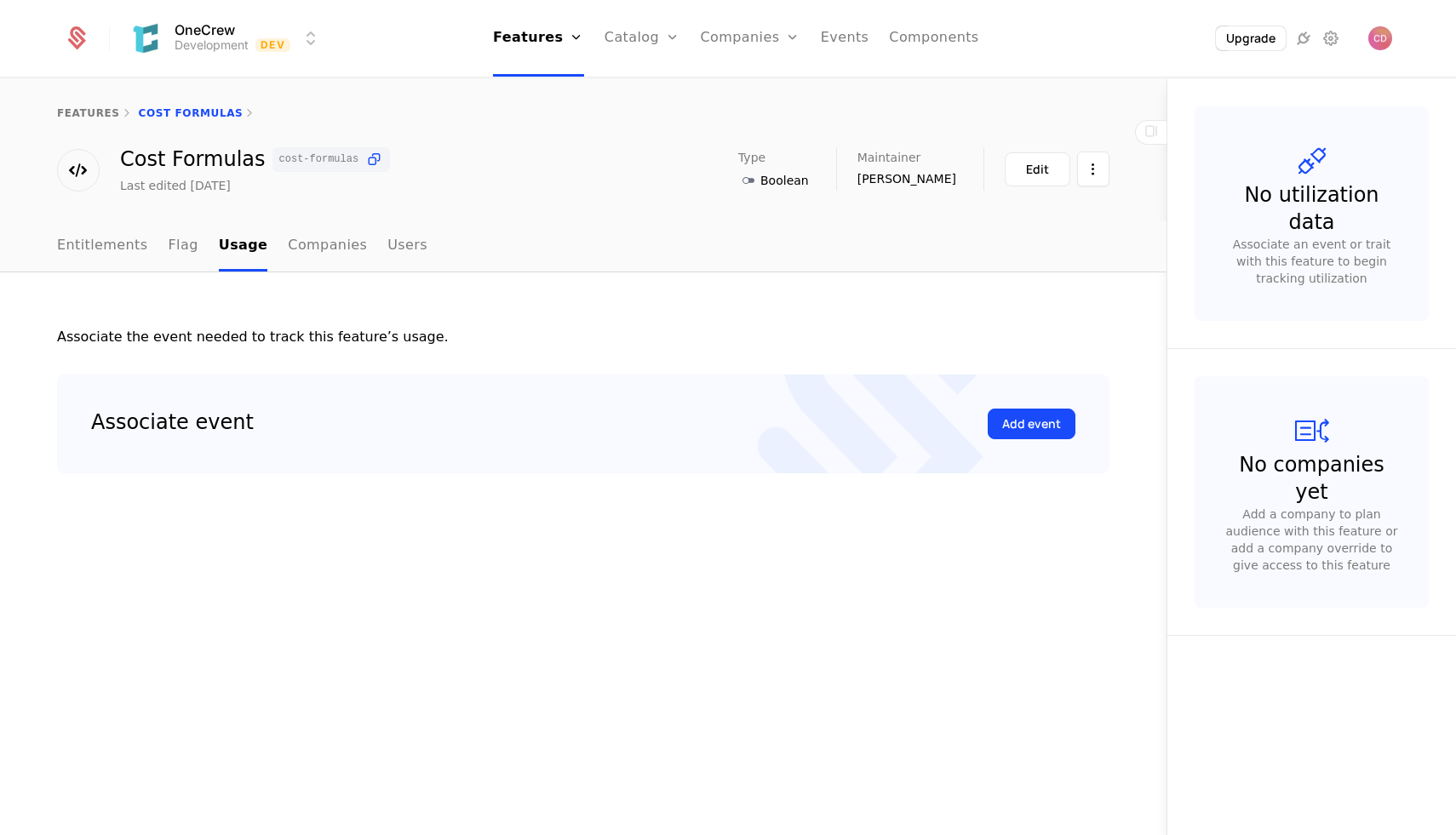
click at [294, 243] on link "Companies" at bounding box center [327, 246] width 79 height 51
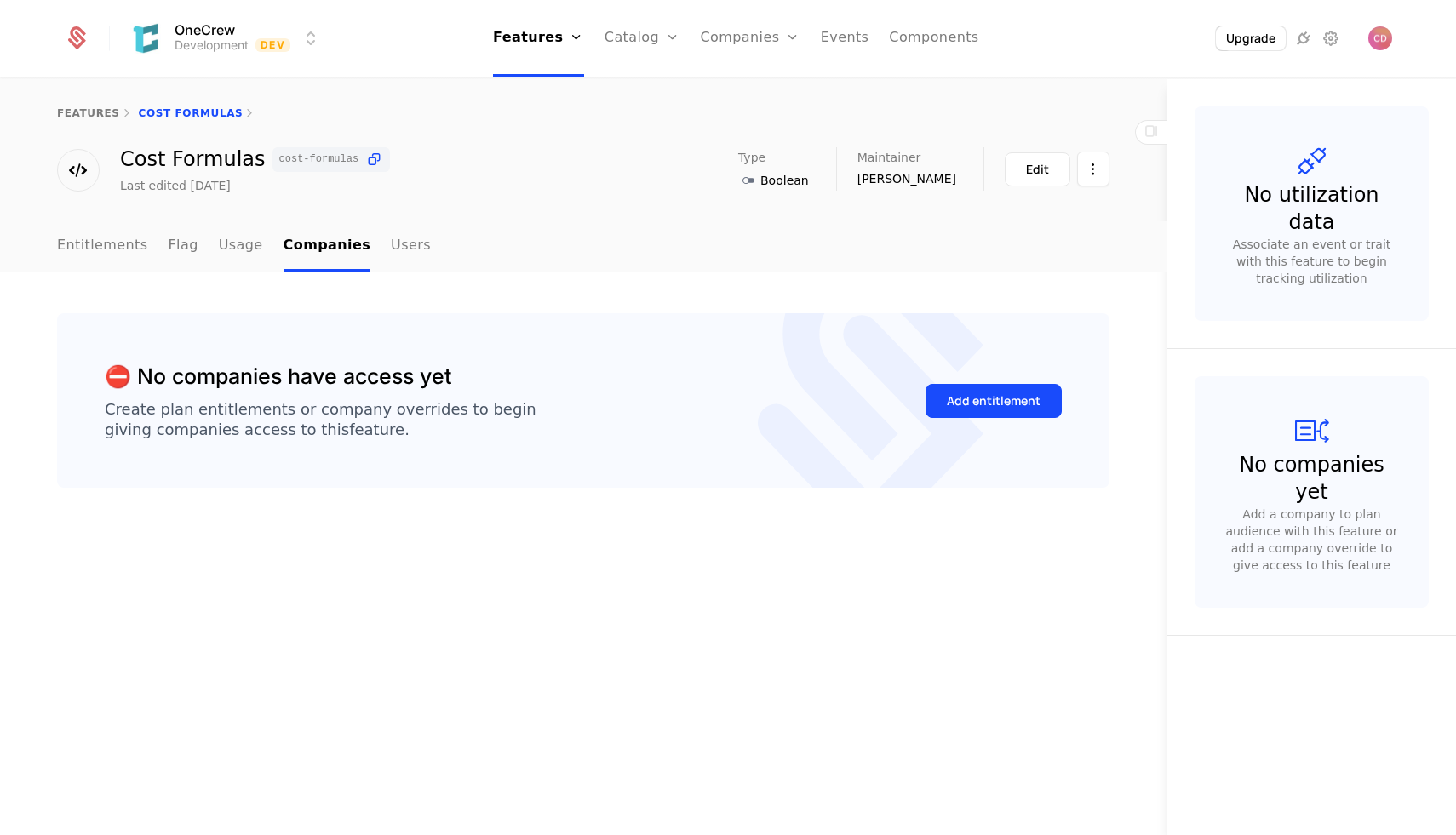
click at [396, 245] on link "Users" at bounding box center [410, 246] width 40 height 51
click at [103, 242] on link "Entitlements" at bounding box center [102, 246] width 91 height 51
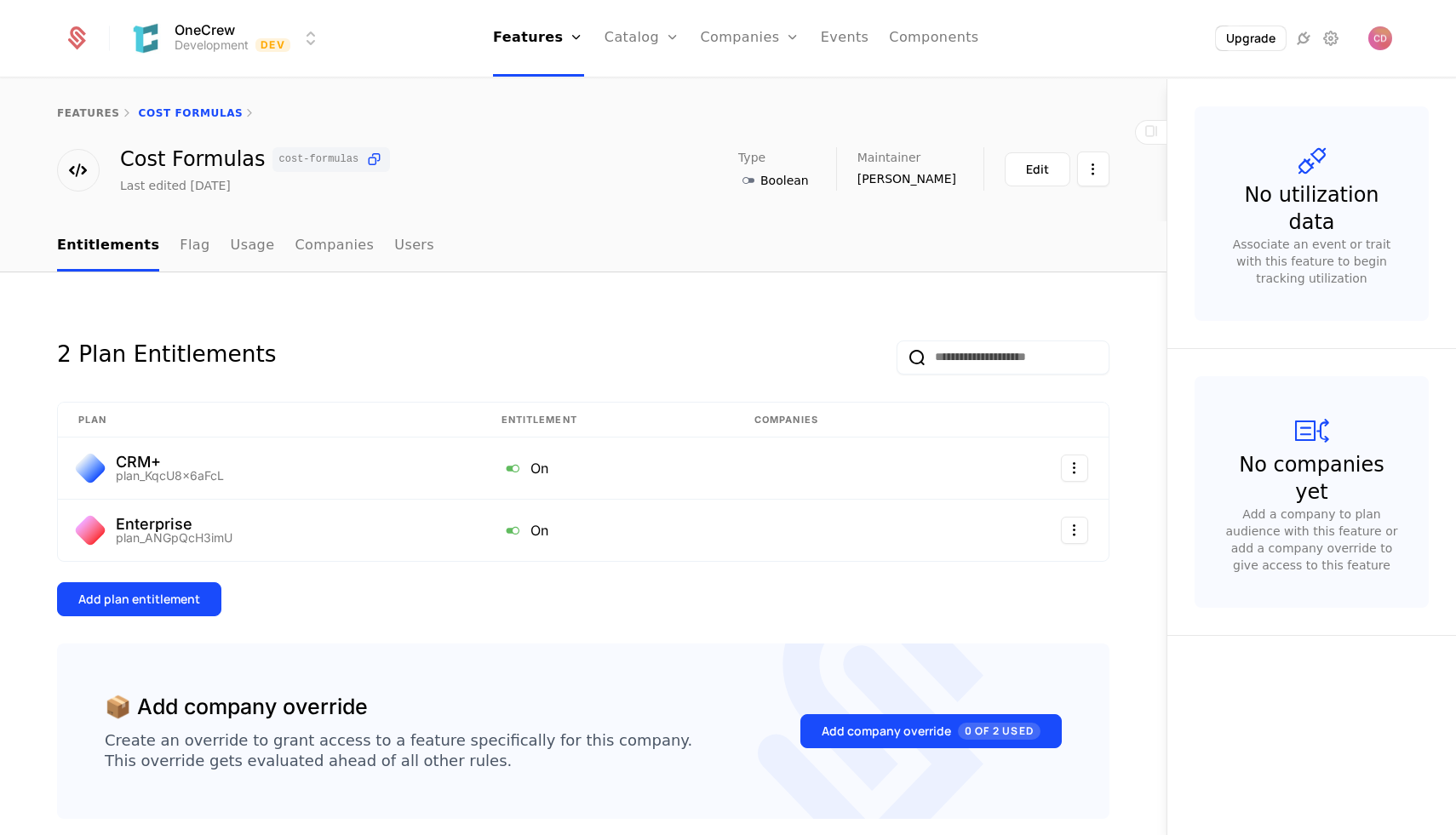
click at [908, 44] on link "Components" at bounding box center [933, 38] width 89 height 76
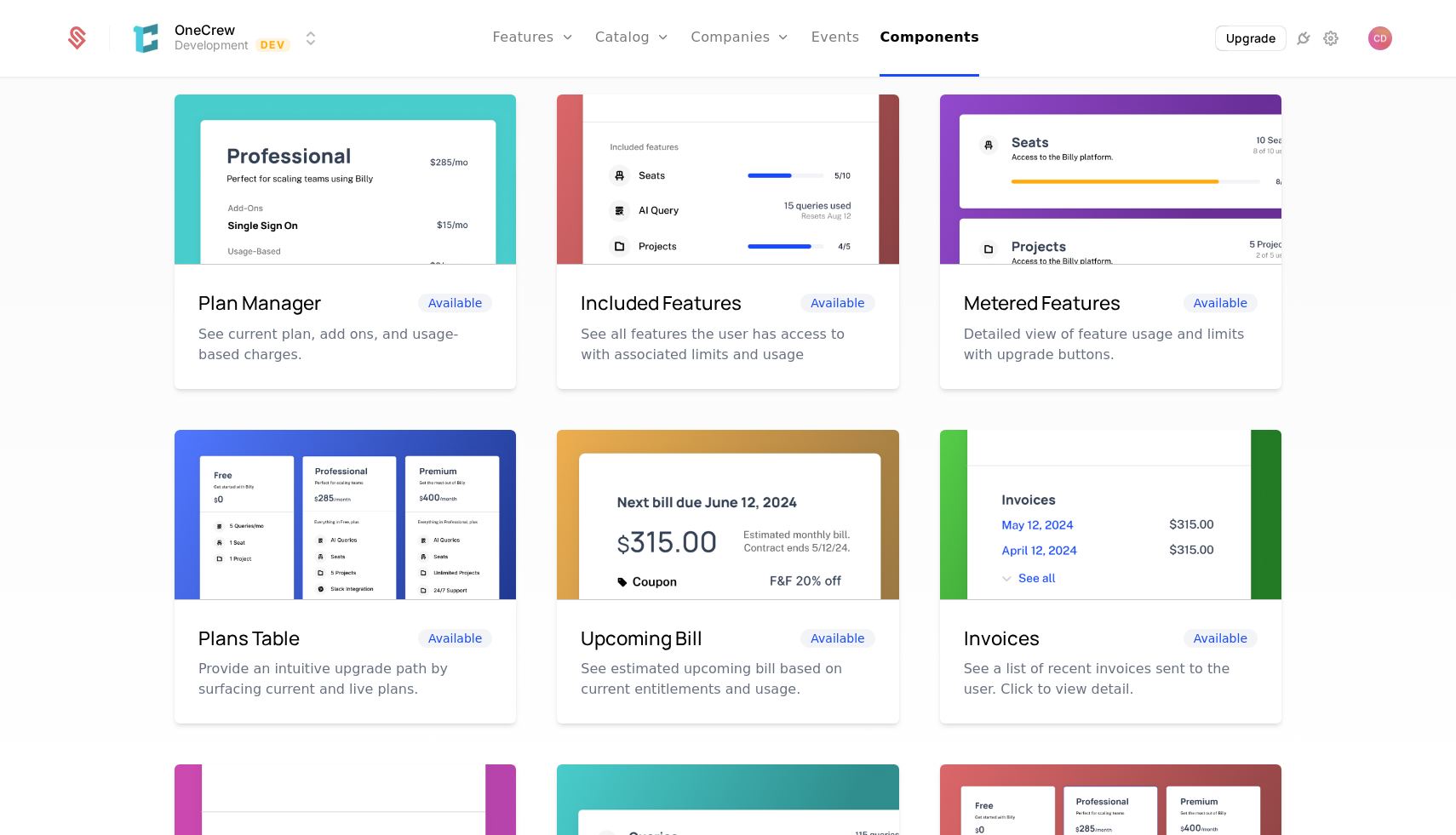
scroll to position [285, 0]
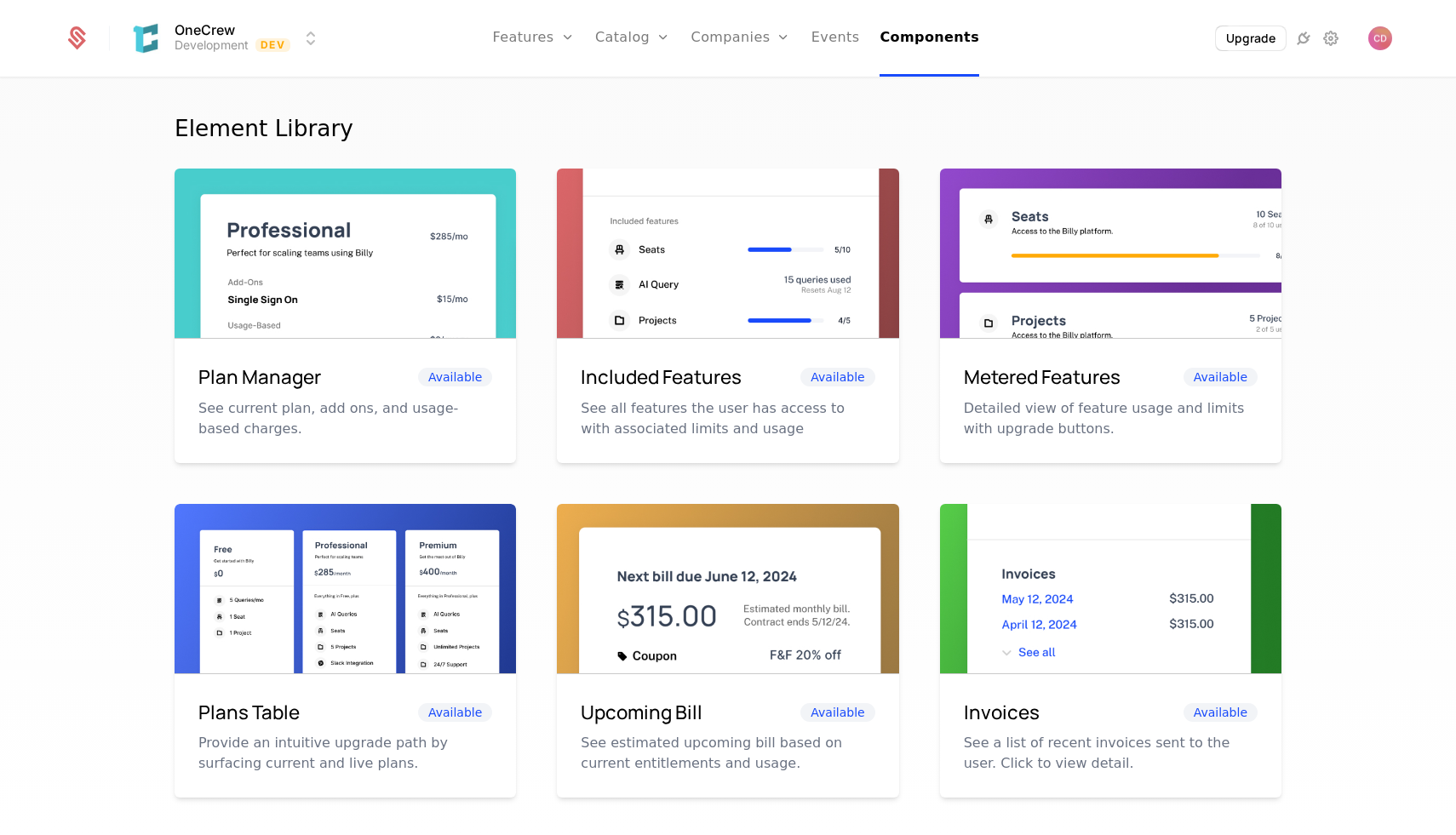
click at [535, 259] on div "Plan Manager Available See current plan, add ons, and usage-based charges. Incl…" at bounding box center [728, 650] width 1107 height 965
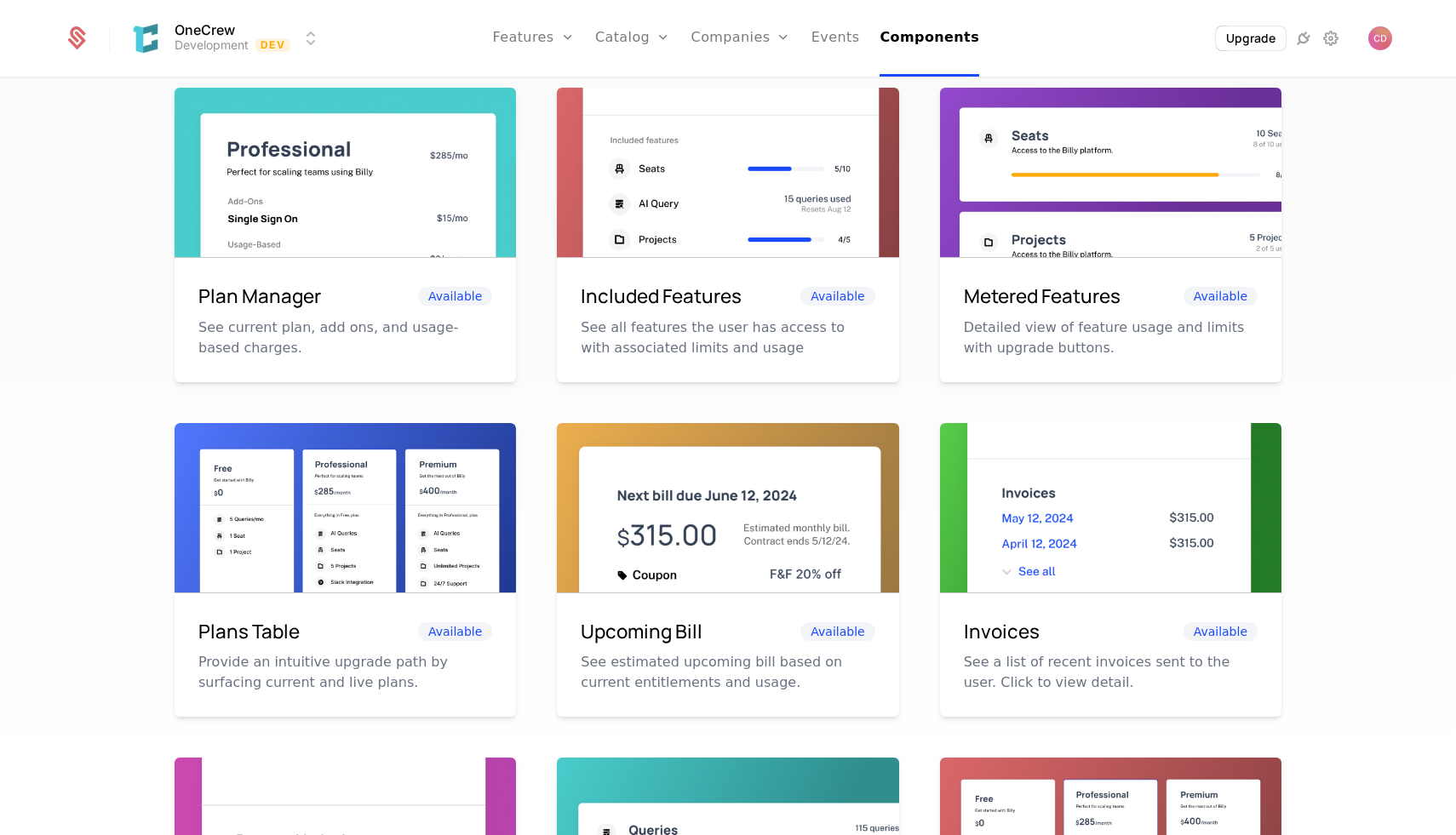
scroll to position [369, 0]
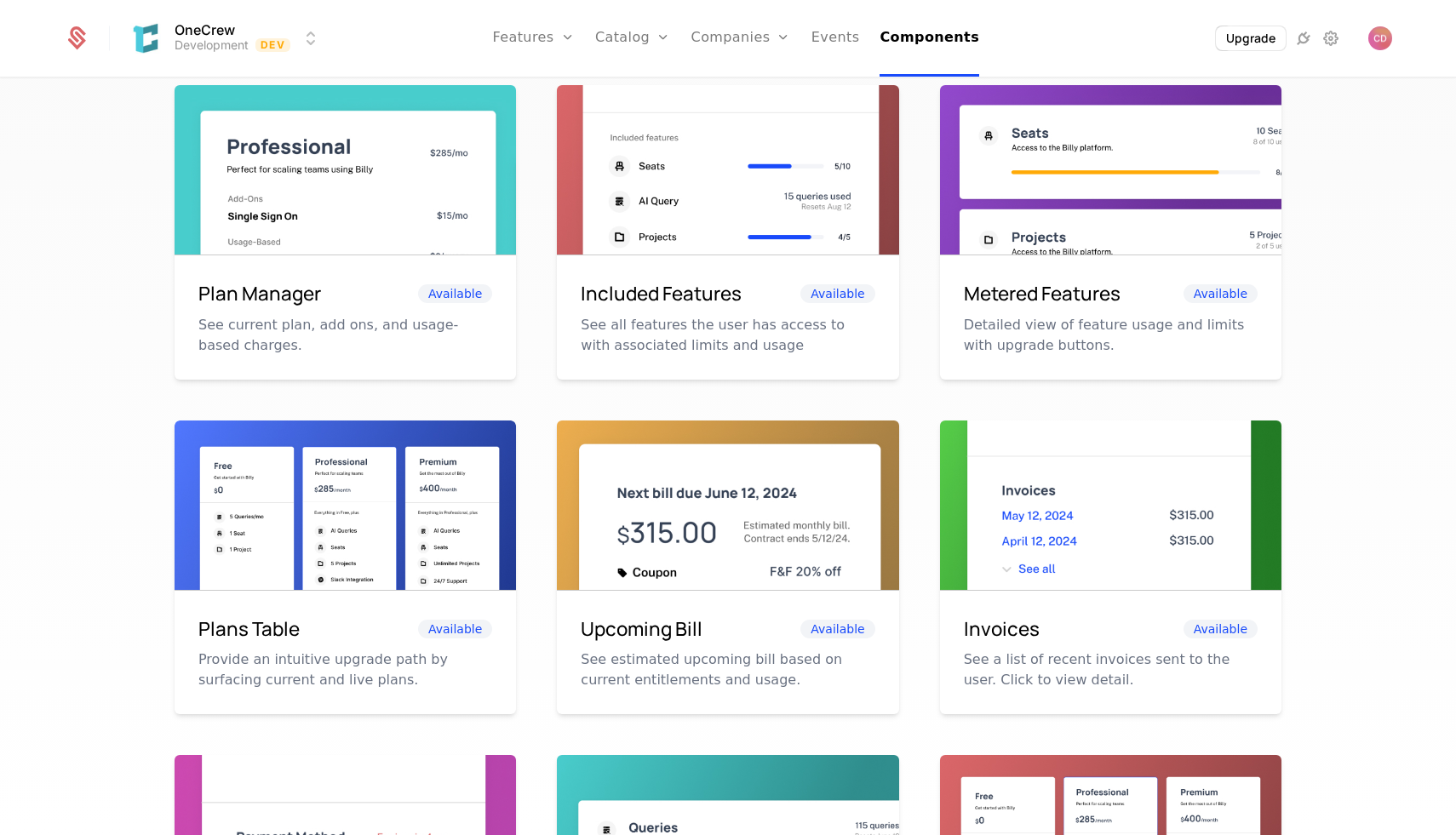
click at [535, 259] on div "Plan Manager Available See current plan, add ons, and usage-based charges. Incl…" at bounding box center [728, 567] width 1107 height 965
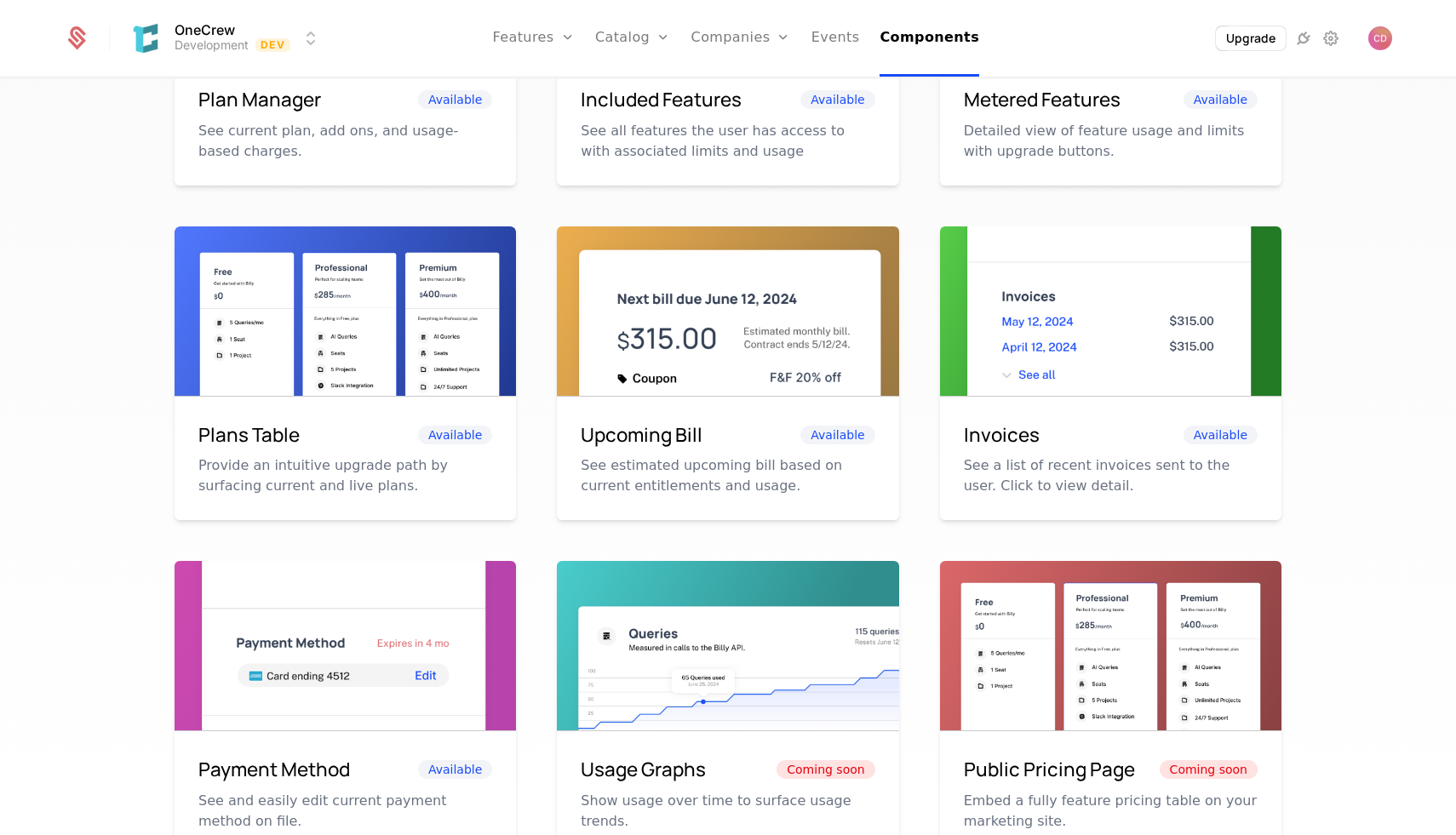
scroll to position [669, 0]
